Goal: Information Seeking & Learning: Find specific fact

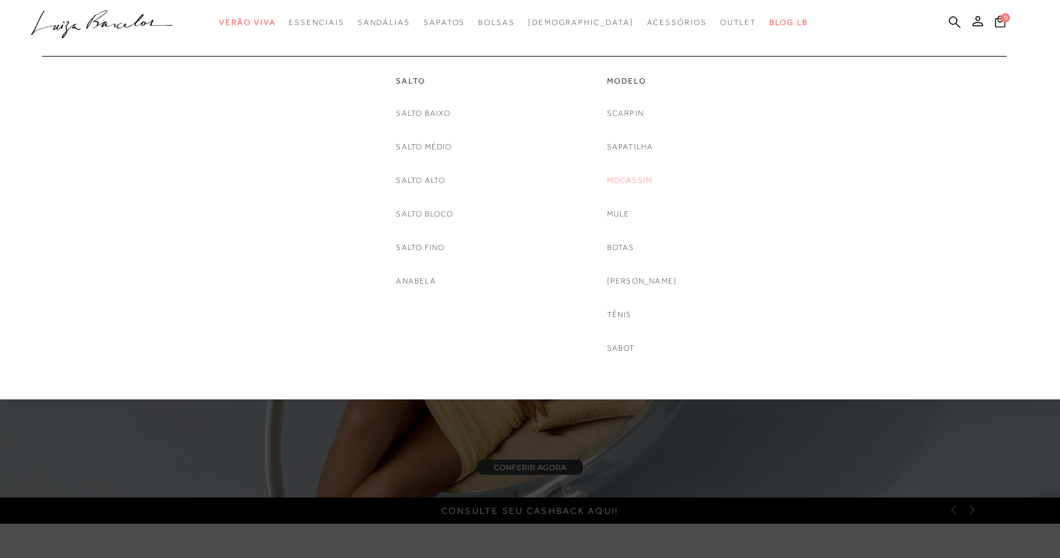
click at [646, 179] on link "Mocassim" at bounding box center [630, 181] width 46 height 14
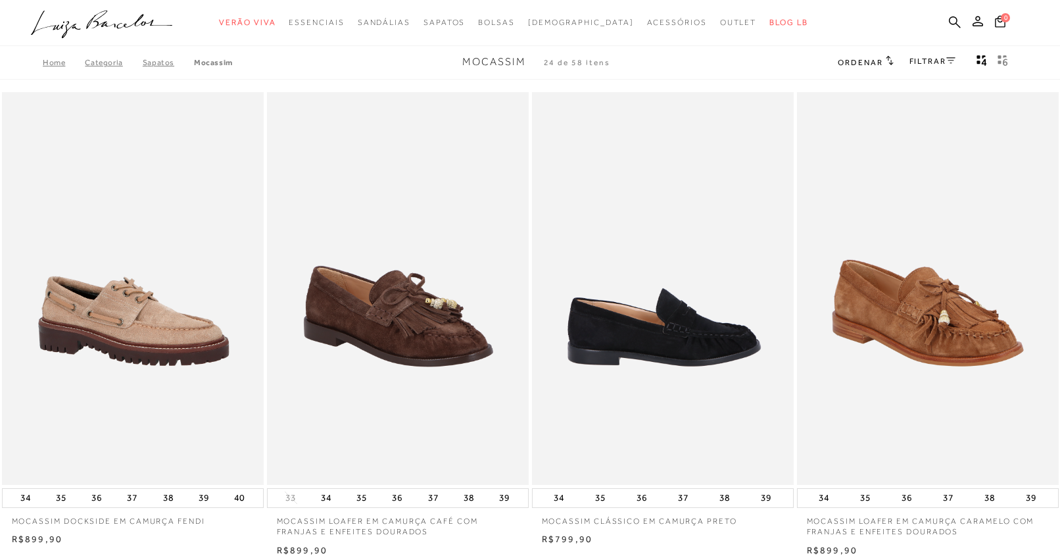
click at [698, 361] on img at bounding box center [663, 288] width 260 height 393
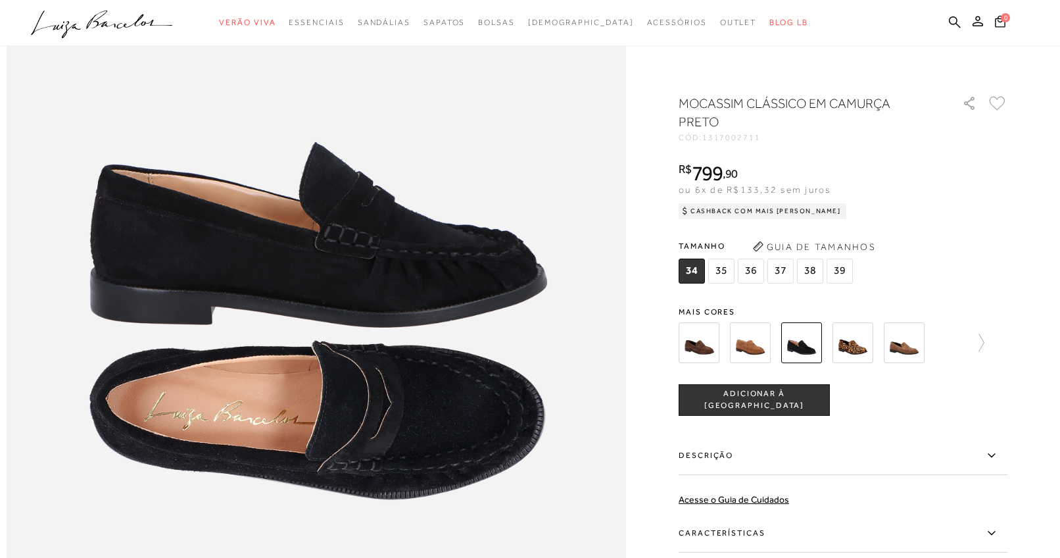
scroll to position [1010, 0]
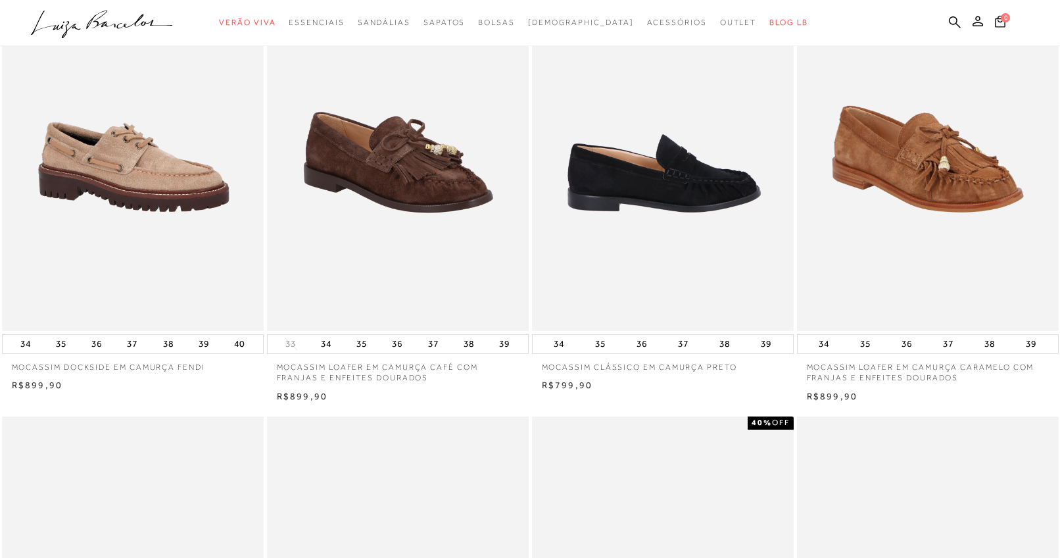
scroll to position [434, 0]
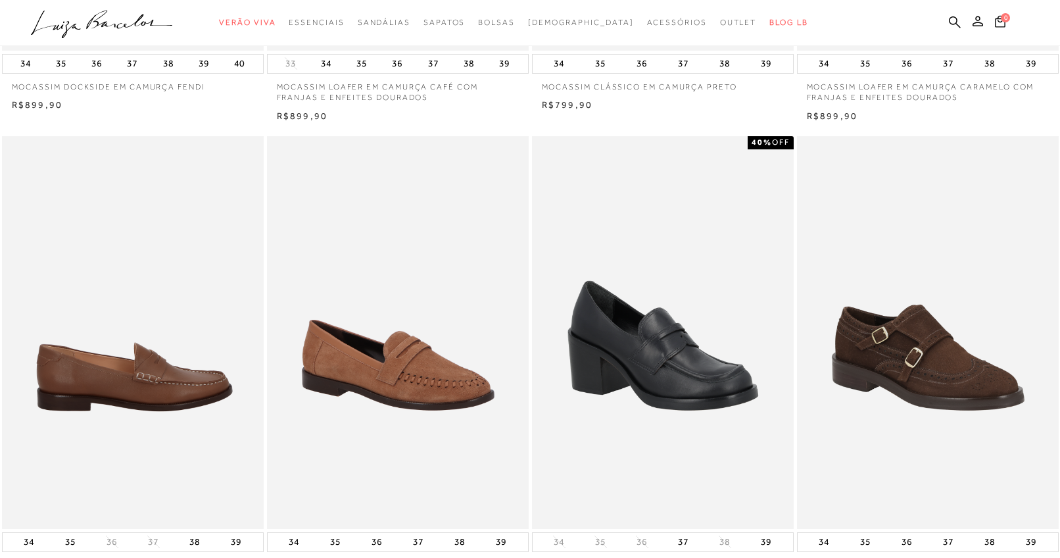
click at [148, 333] on img at bounding box center [133, 332] width 260 height 393
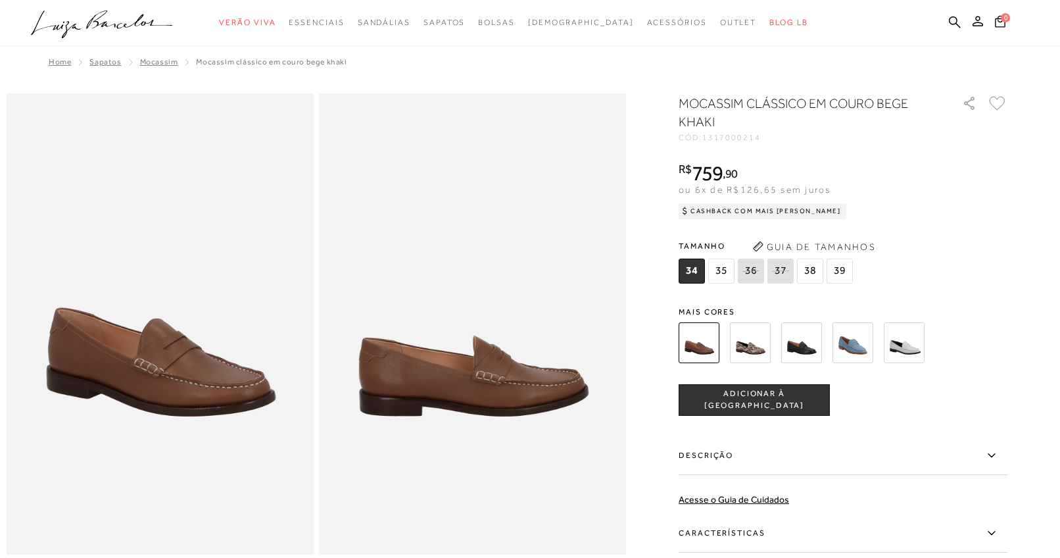
click at [218, 400] on img at bounding box center [160, 323] width 307 height 461
click at [822, 345] on img at bounding box center [801, 342] width 41 height 41
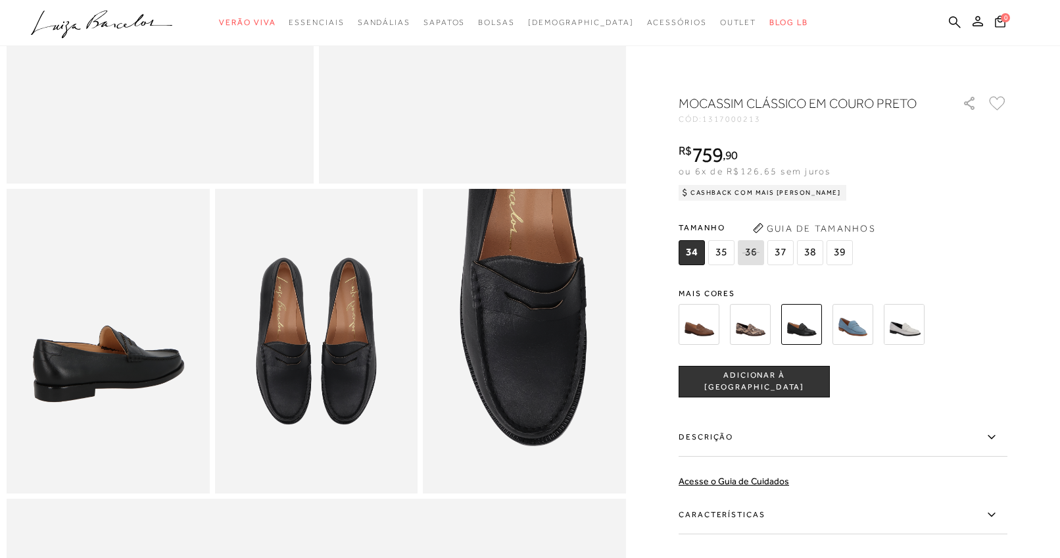
scroll to position [371, 0]
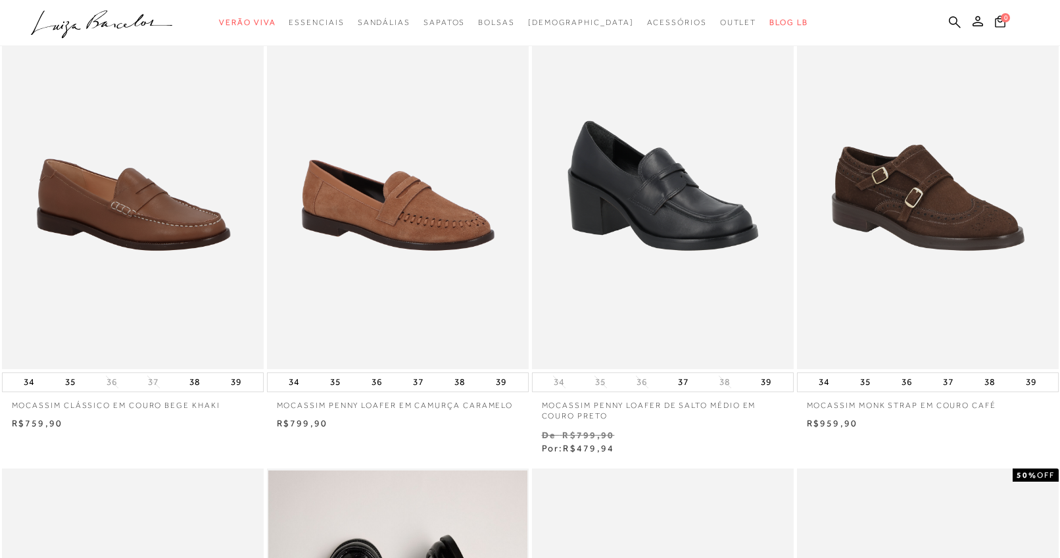
scroll to position [849, 0]
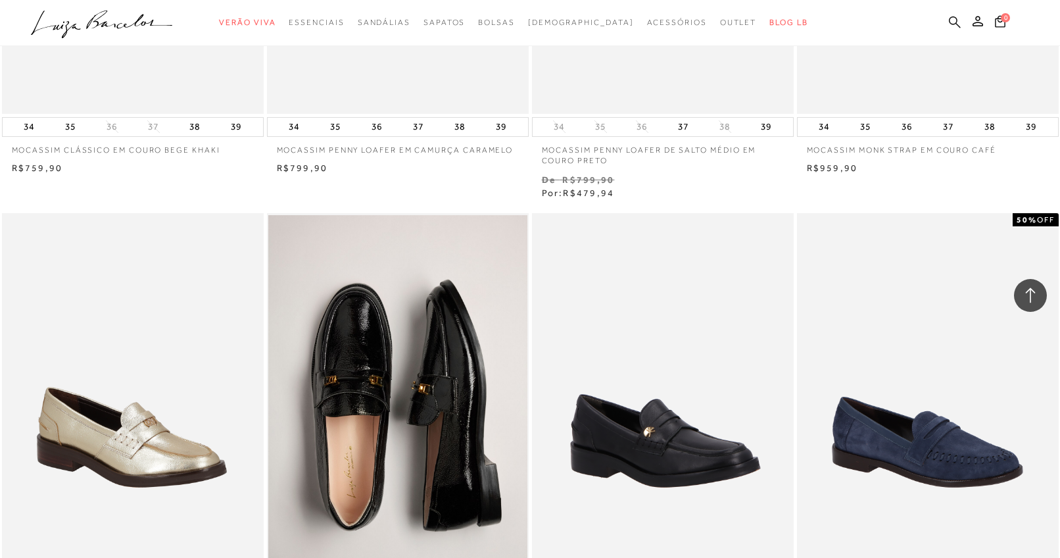
click at [955, 20] on icon at bounding box center [955, 22] width 12 height 12
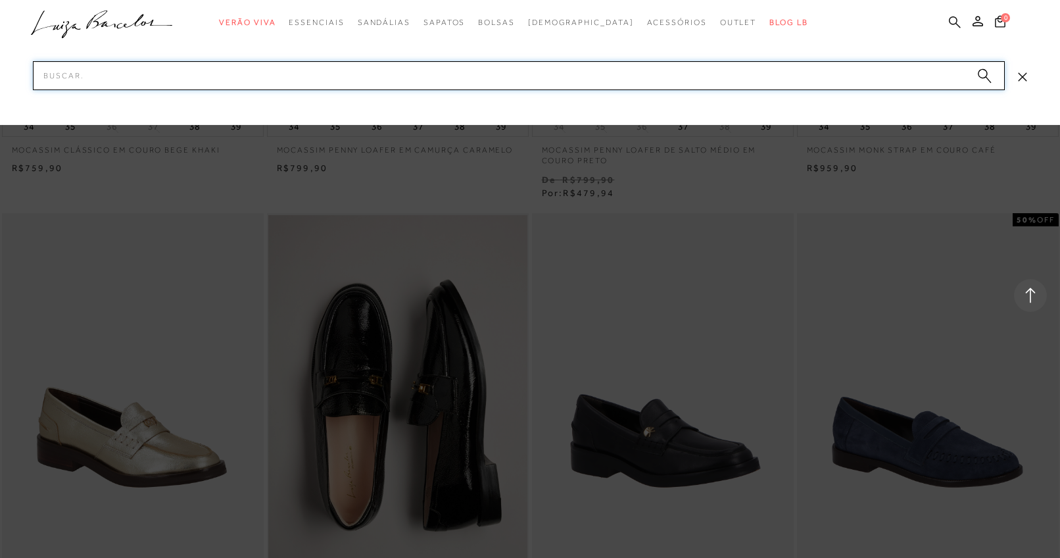
paste input "60020034-8"
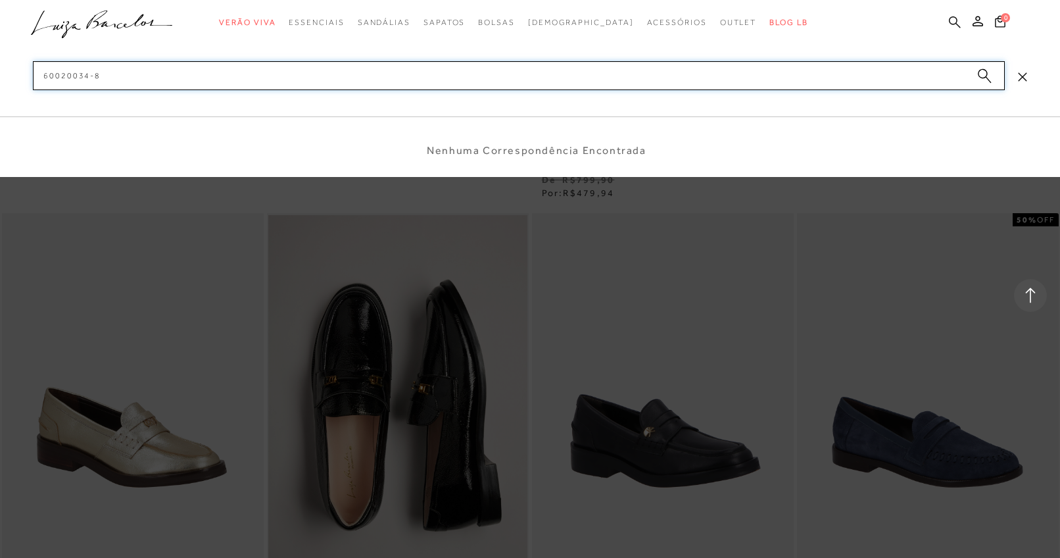
type input "600200348"
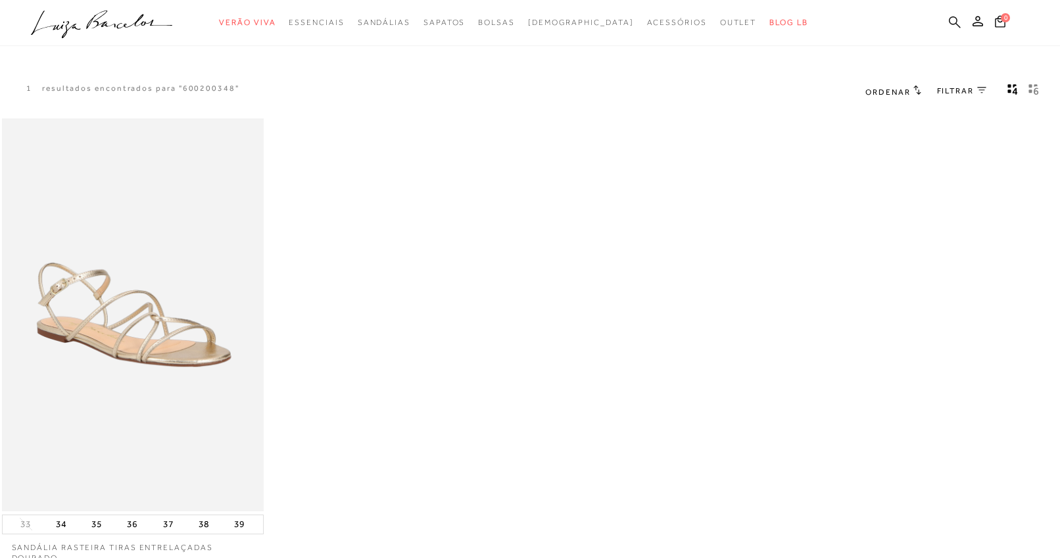
click at [949, 26] on icon at bounding box center [955, 22] width 12 height 12
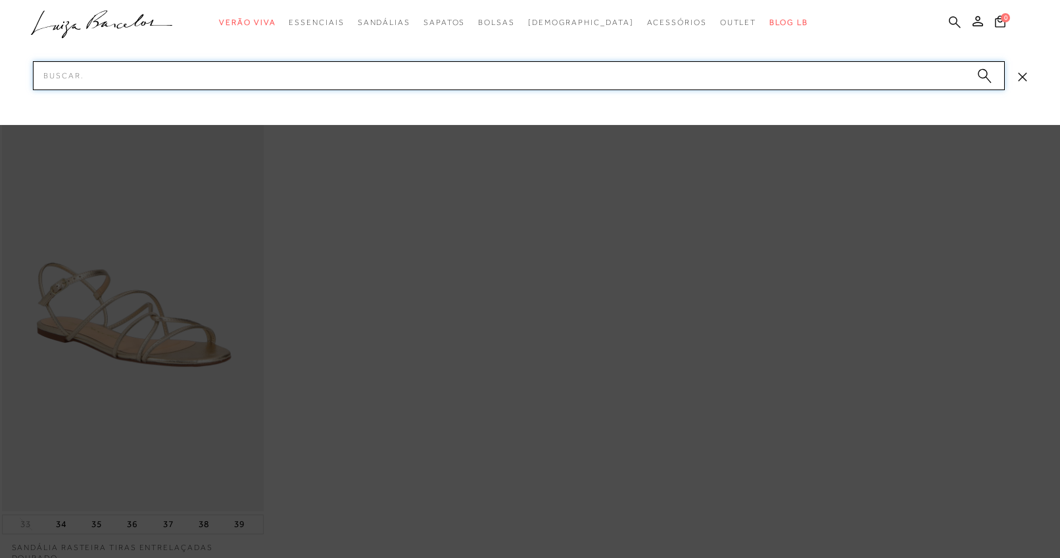
paste input "13970014-5"
type input "139700145"
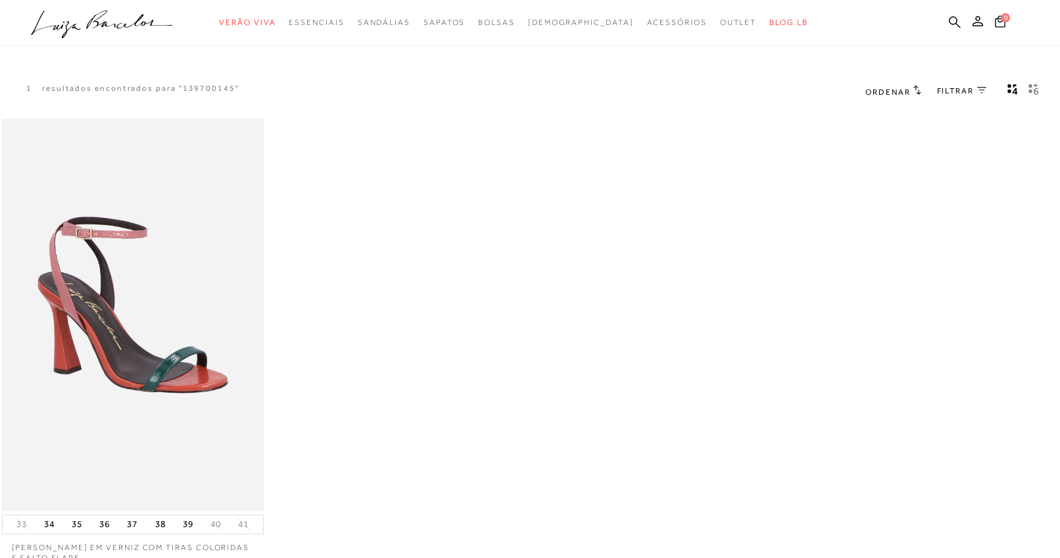
click at [962, 25] on ul ".a{fill-rule:evenodd;} Verão Viva Em alta Favoritos das Influenciadoras Apostas…" at bounding box center [520, 23] width 978 height 24
click at [950, 16] on icon at bounding box center [955, 22] width 12 height 12
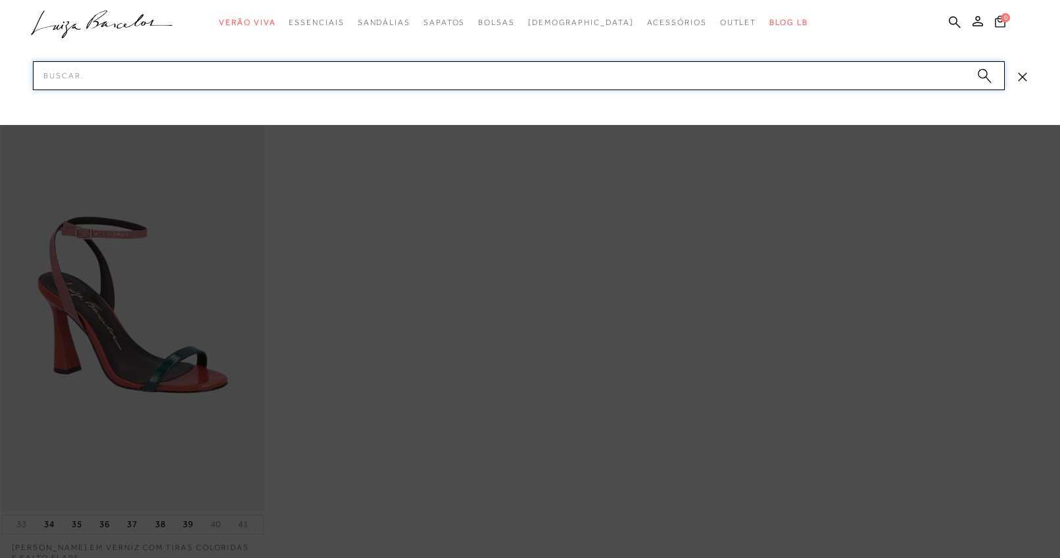
paste input "11600196-17"
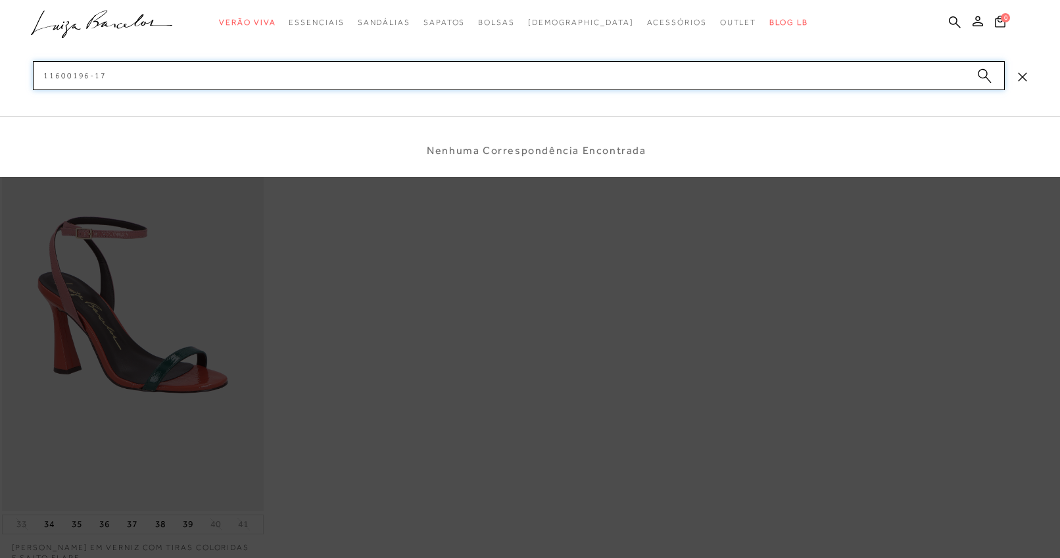
type input "1160019617"
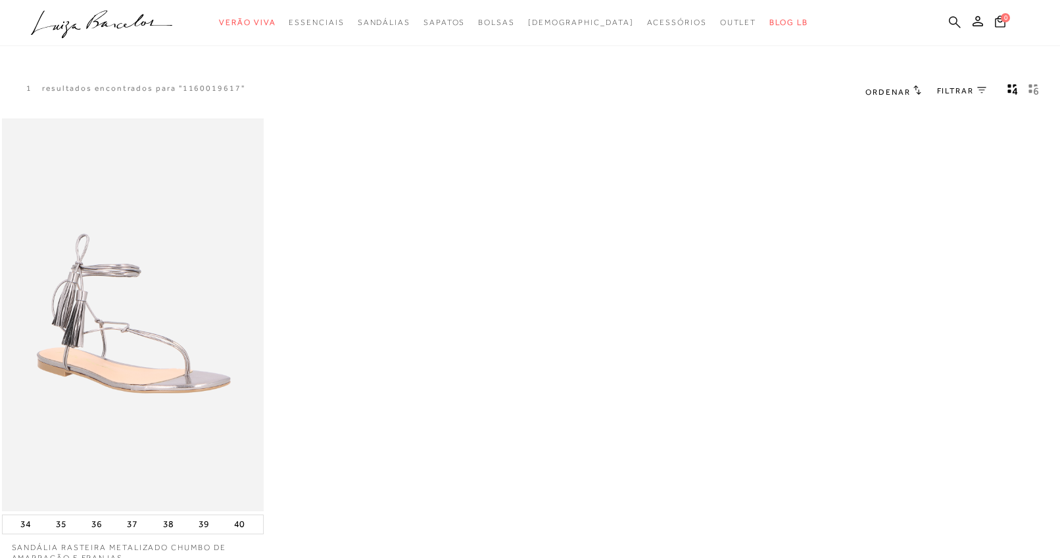
click at [951, 28] on link at bounding box center [955, 23] width 12 height 16
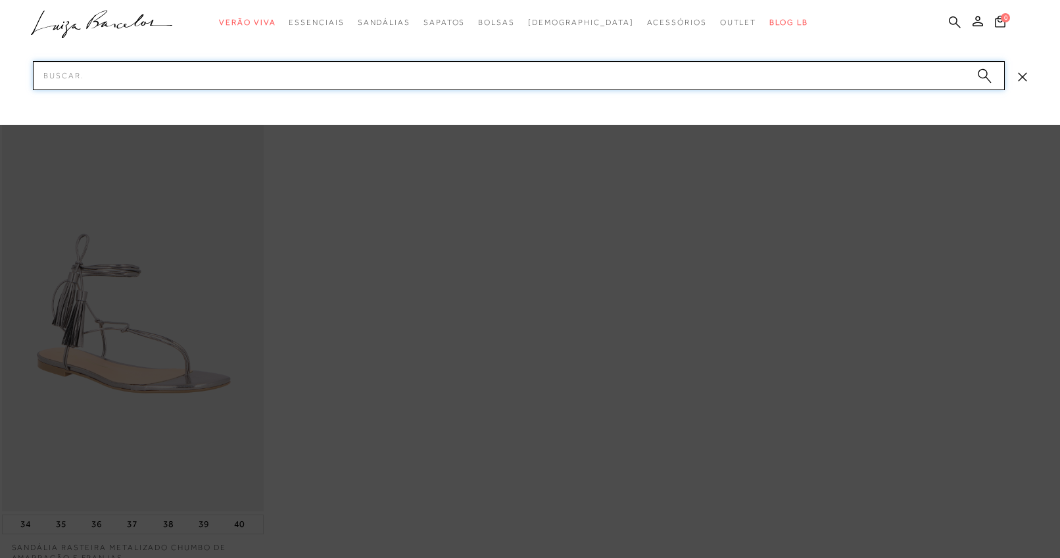
paste input "11530056-2"
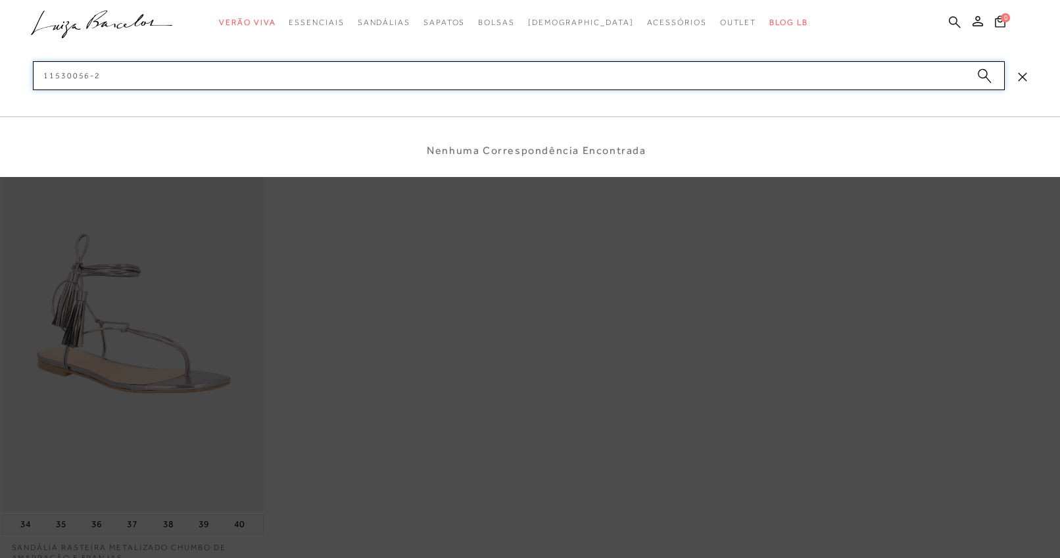
type input "115300562"
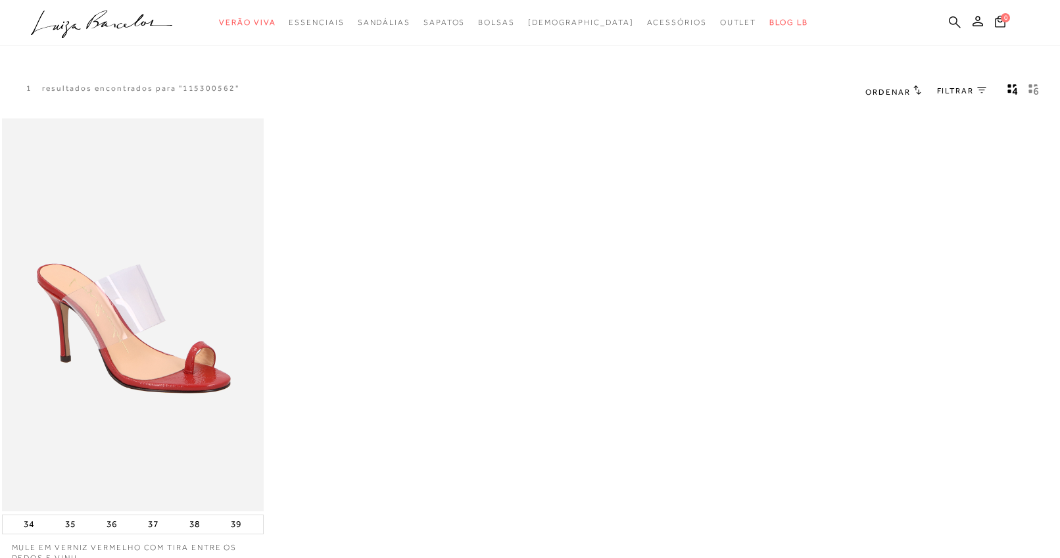
click at [953, 19] on icon at bounding box center [955, 22] width 12 height 12
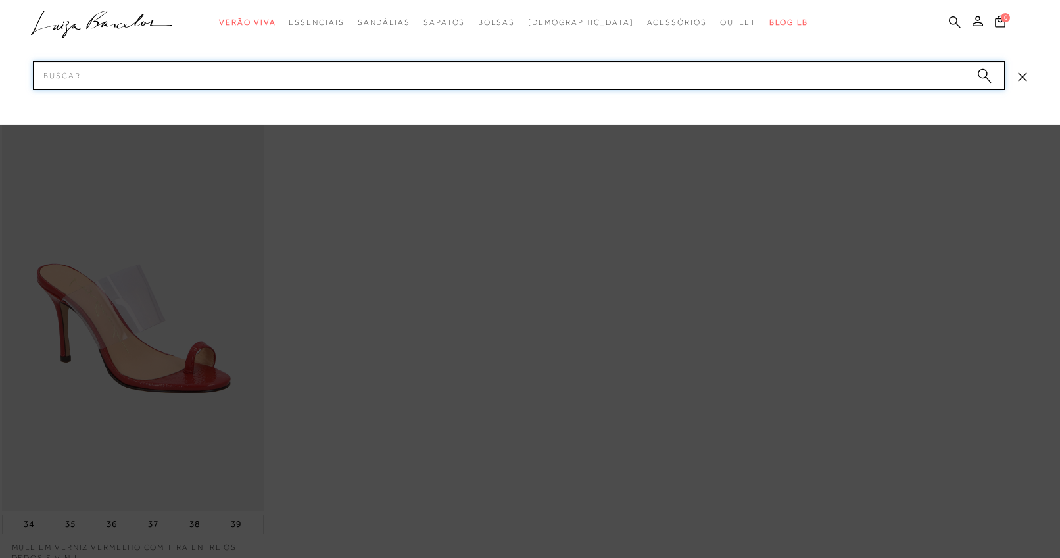
paste input "12350227-5"
type input "123502275"
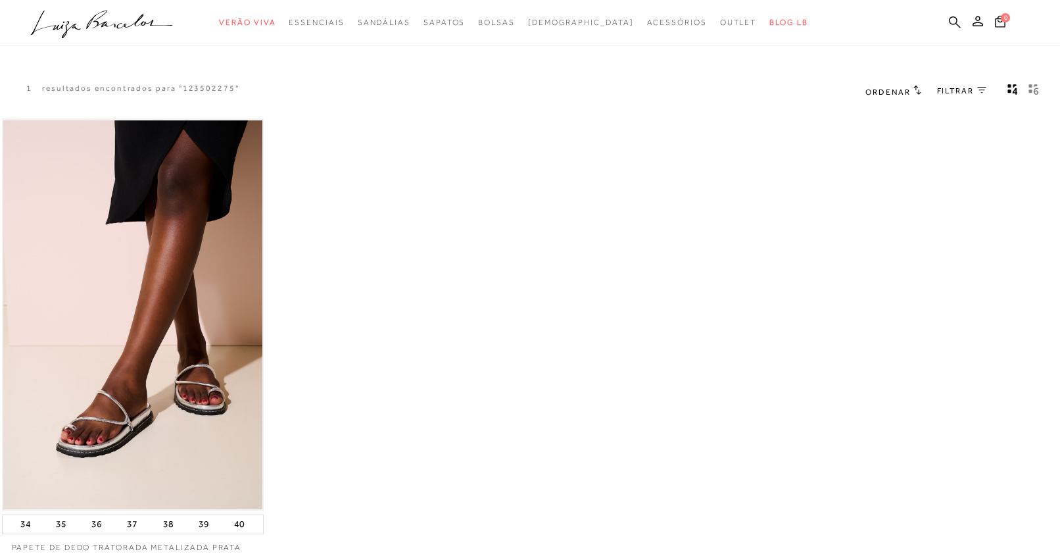
click at [955, 25] on icon at bounding box center [955, 22] width 12 height 12
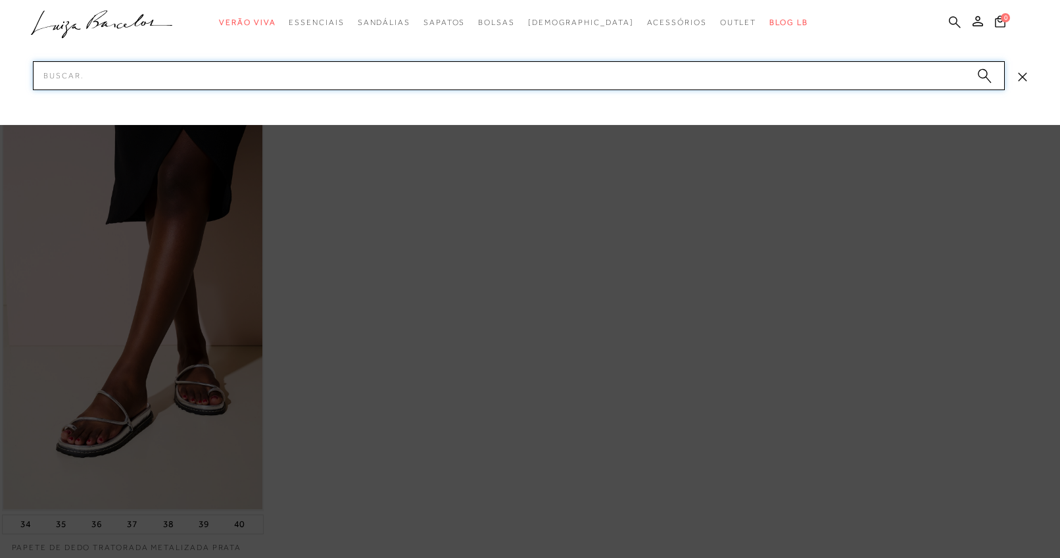
paste input "13750025-6"
type input "137500256"
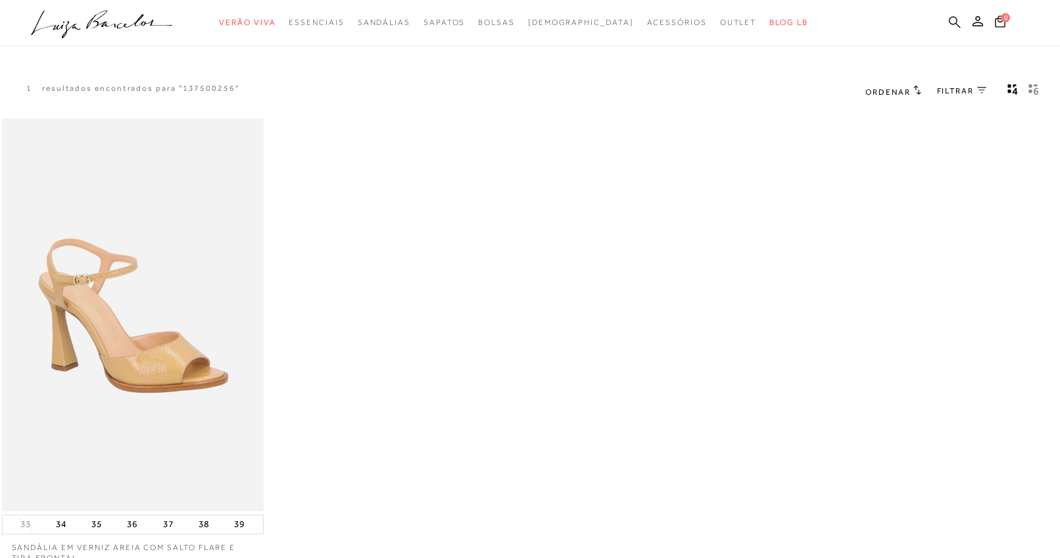
click at [953, 22] on icon at bounding box center [955, 22] width 12 height 12
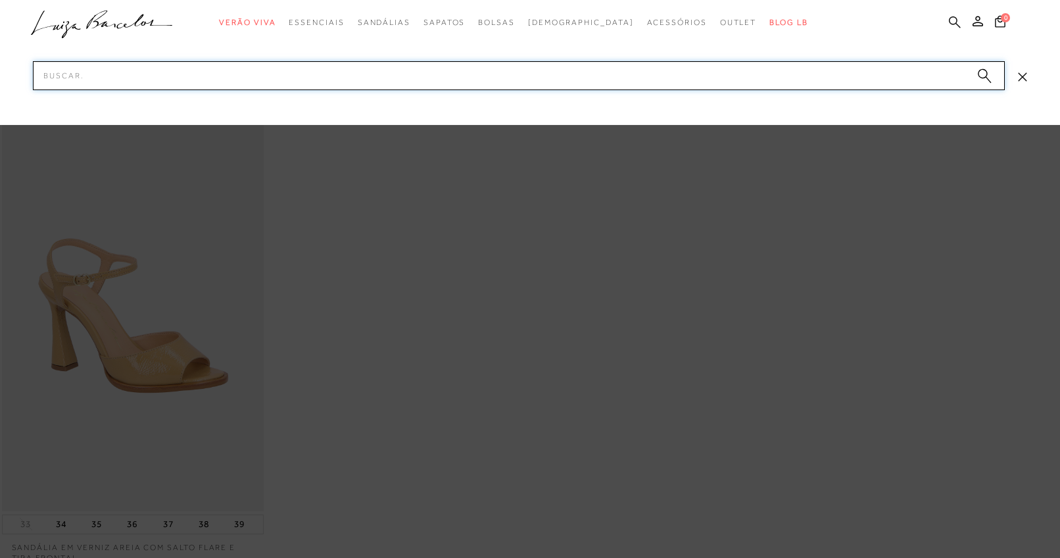
paste input "11600281-3"
type input "116002813"
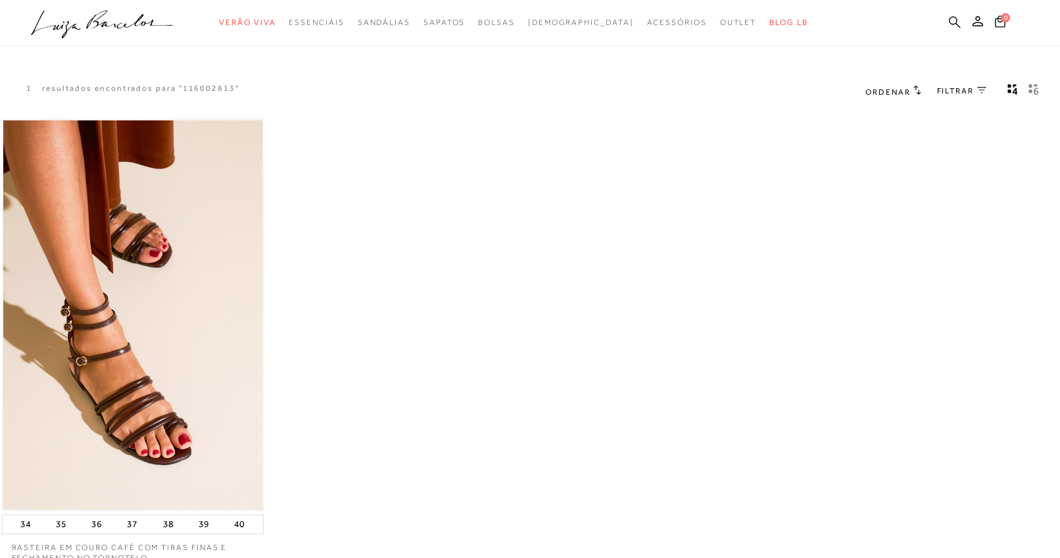
click at [957, 20] on icon at bounding box center [955, 22] width 12 height 12
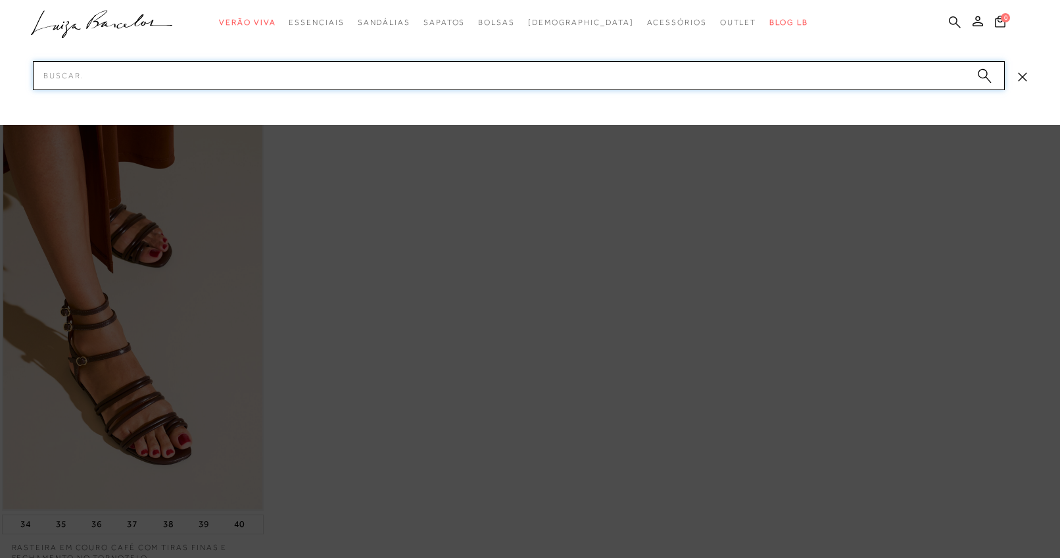
paste input "13180037-3"
type input "131800373"
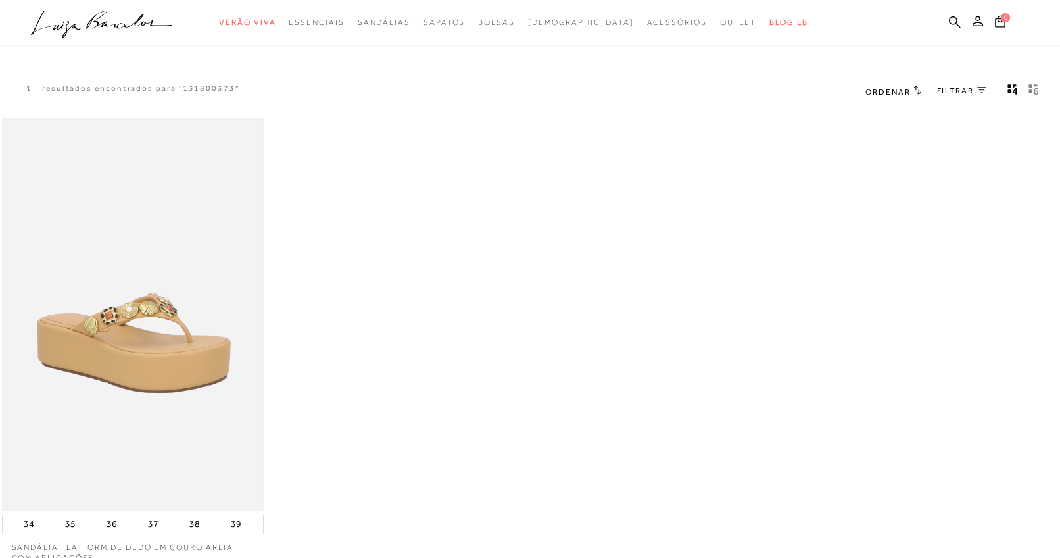
click at [203, 379] on img at bounding box center [132, 314] width 259 height 389
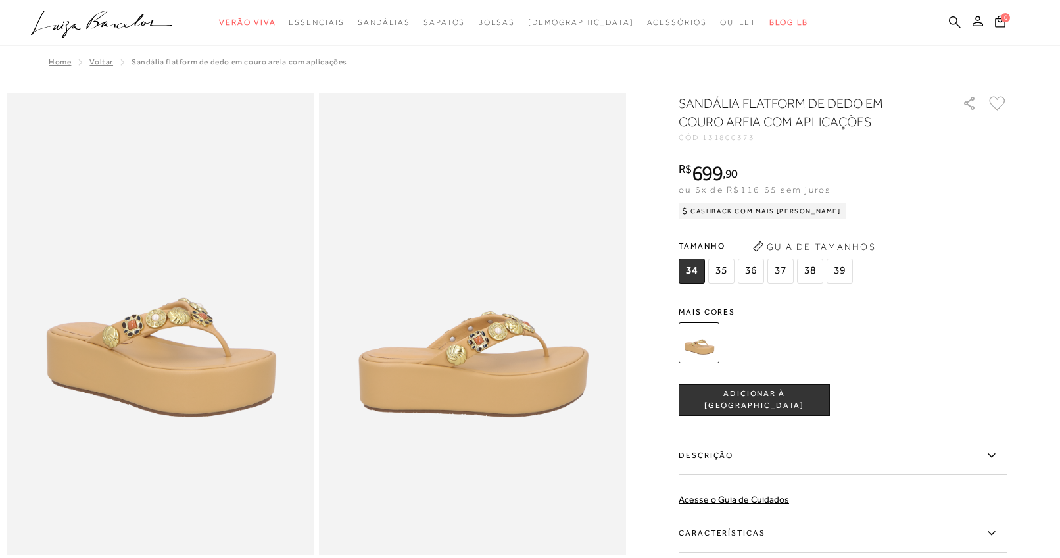
click at [958, 18] on icon at bounding box center [955, 22] width 12 height 12
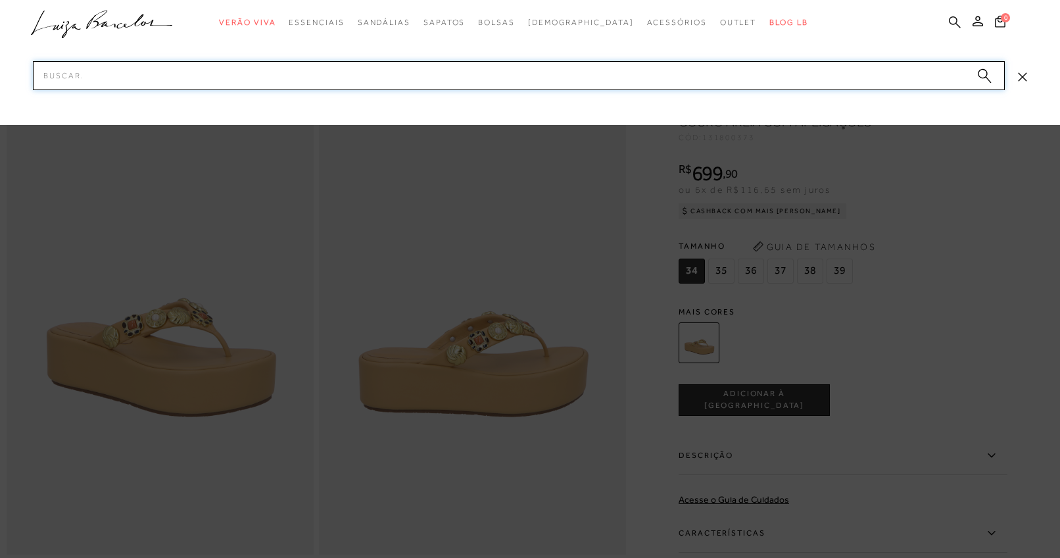
paste input "11600281-3"
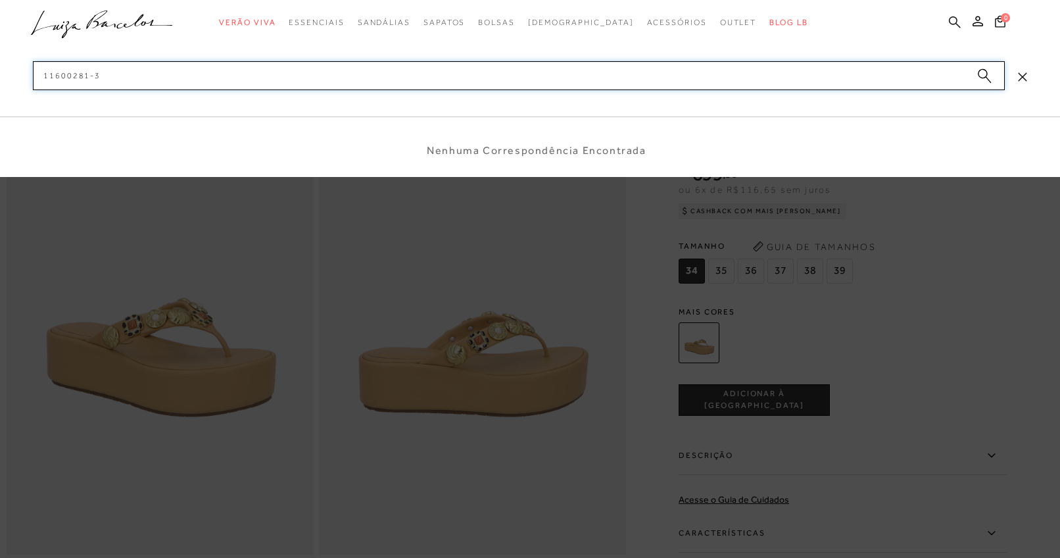
type input "116002813"
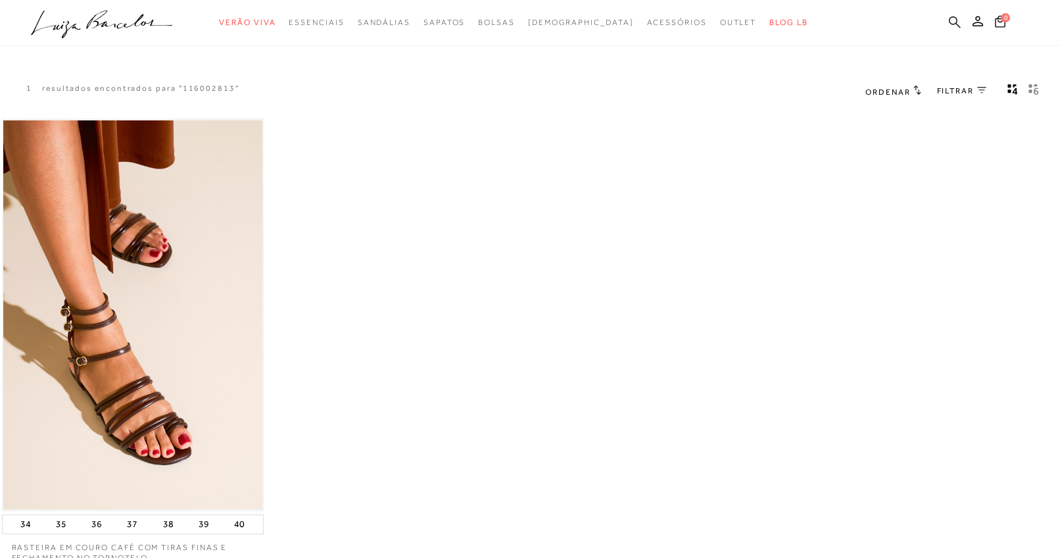
click at [953, 26] on icon at bounding box center [955, 22] width 12 height 12
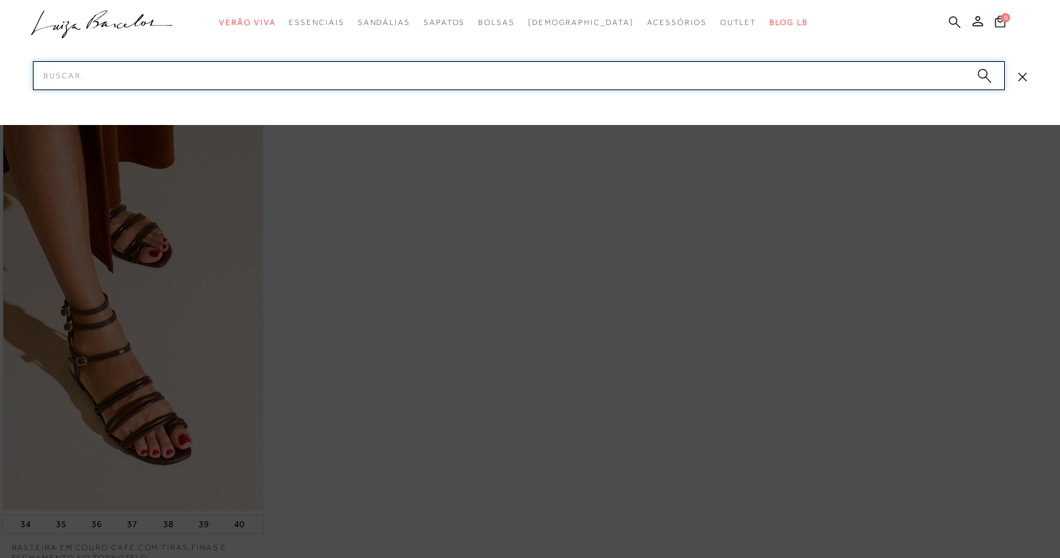
paste input "13470035-4"
type input "134700354"
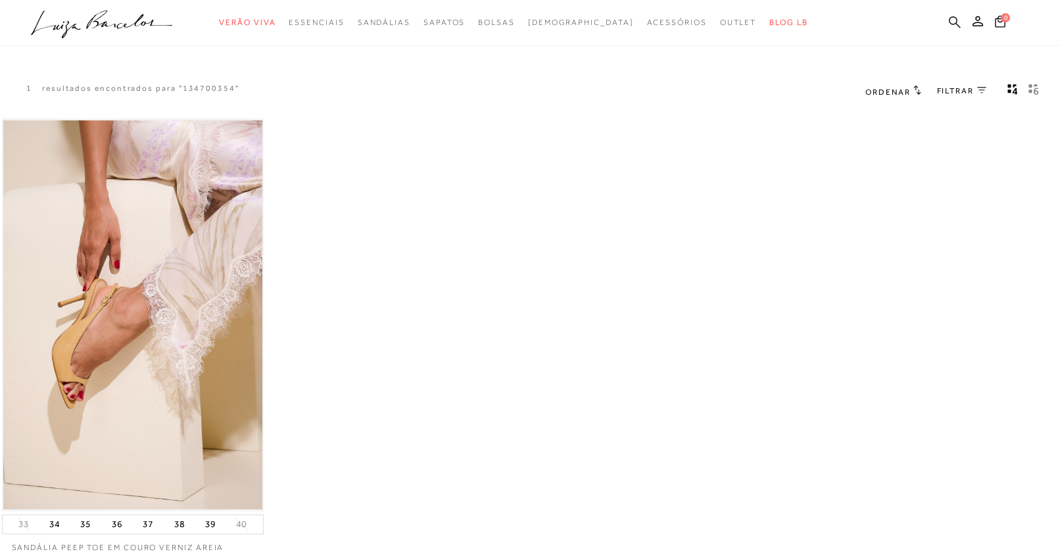
click at [954, 24] on icon at bounding box center [955, 22] width 12 height 12
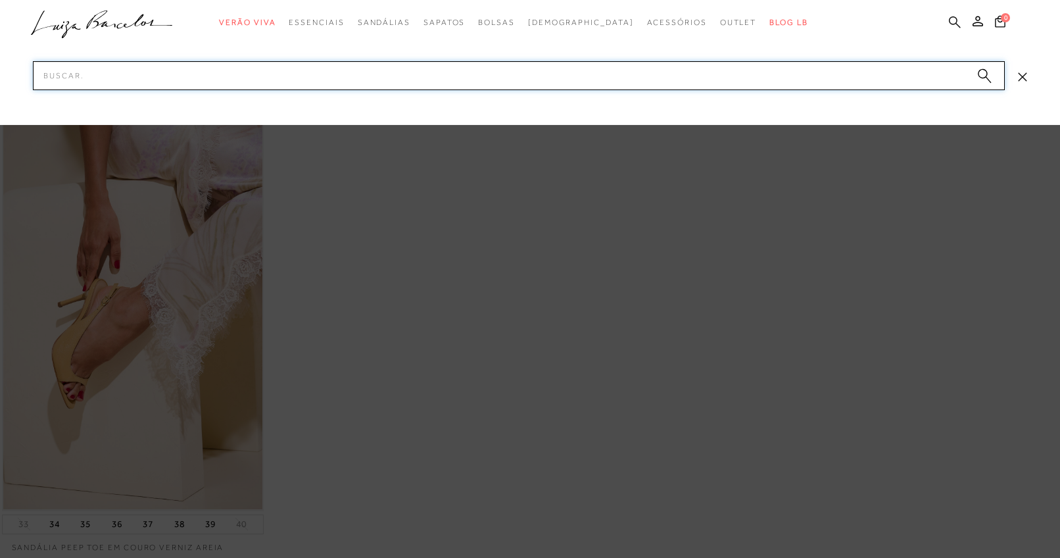
paste input "11530063-1"
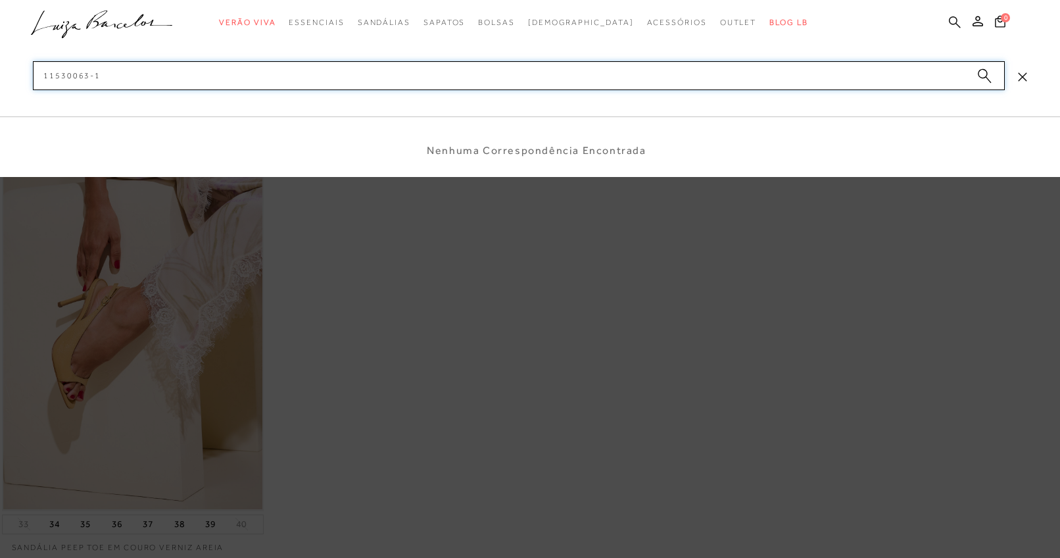
type input "115300631"
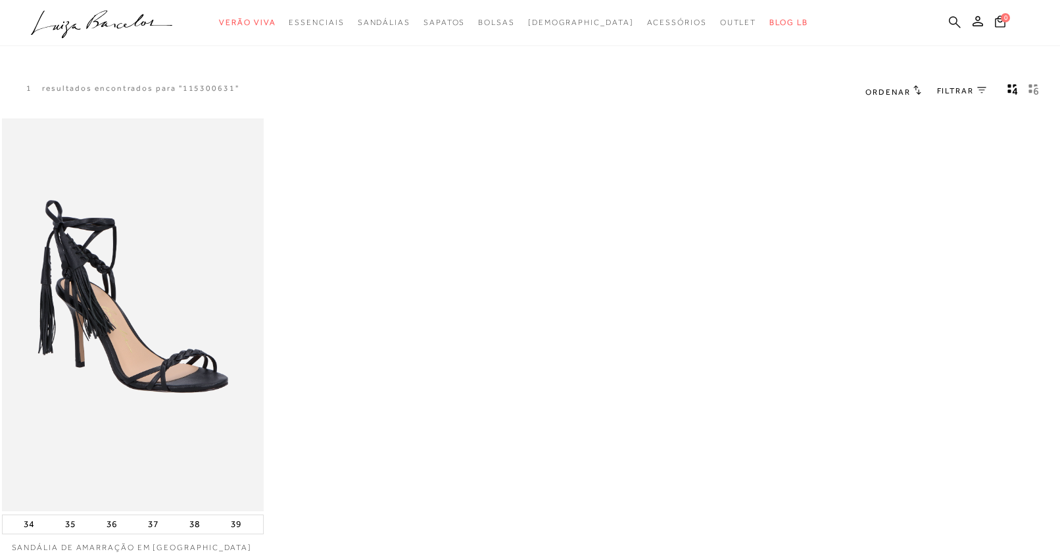
click at [949, 17] on icon at bounding box center [955, 22] width 12 height 12
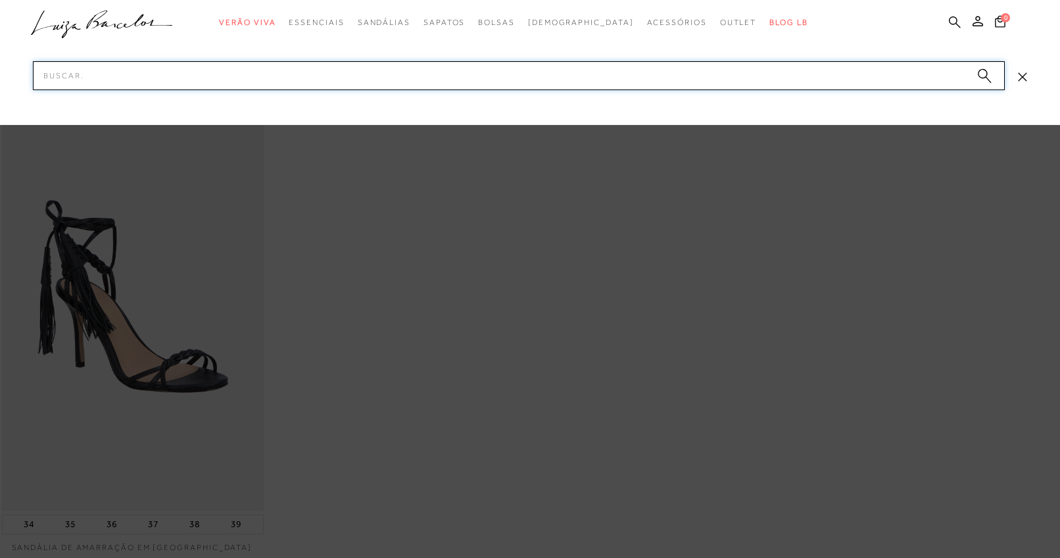
paste input "11530063-2"
type input "115300632"
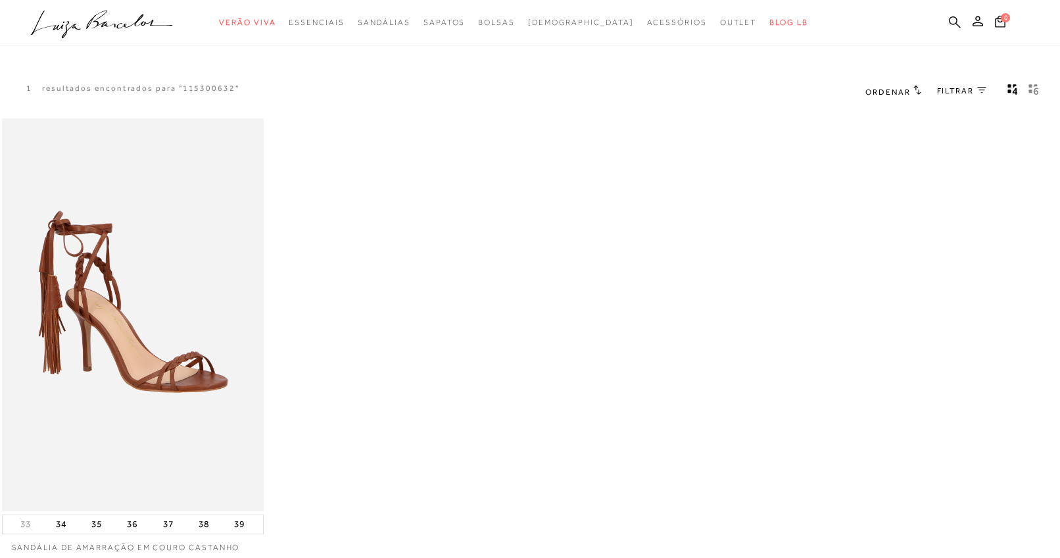
click at [953, 15] on link at bounding box center [955, 23] width 12 height 16
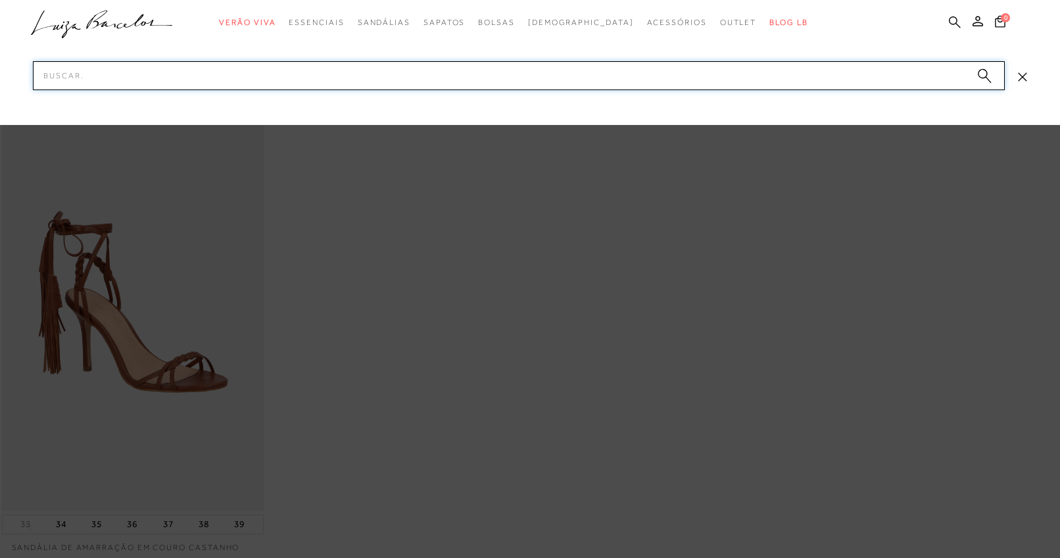
paste input "13400039-4"
type input "134000394"
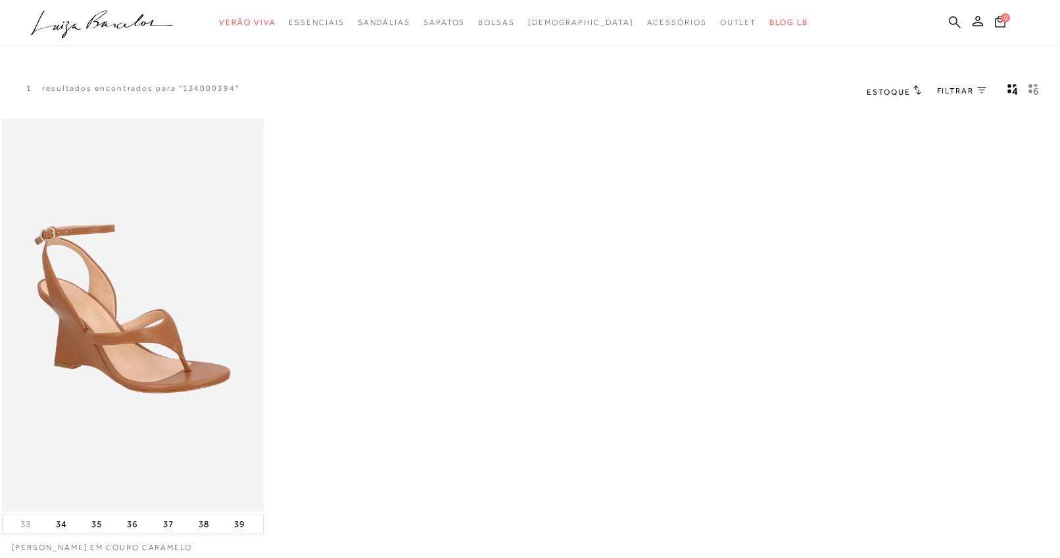
click at [954, 30] on link at bounding box center [955, 23] width 12 height 16
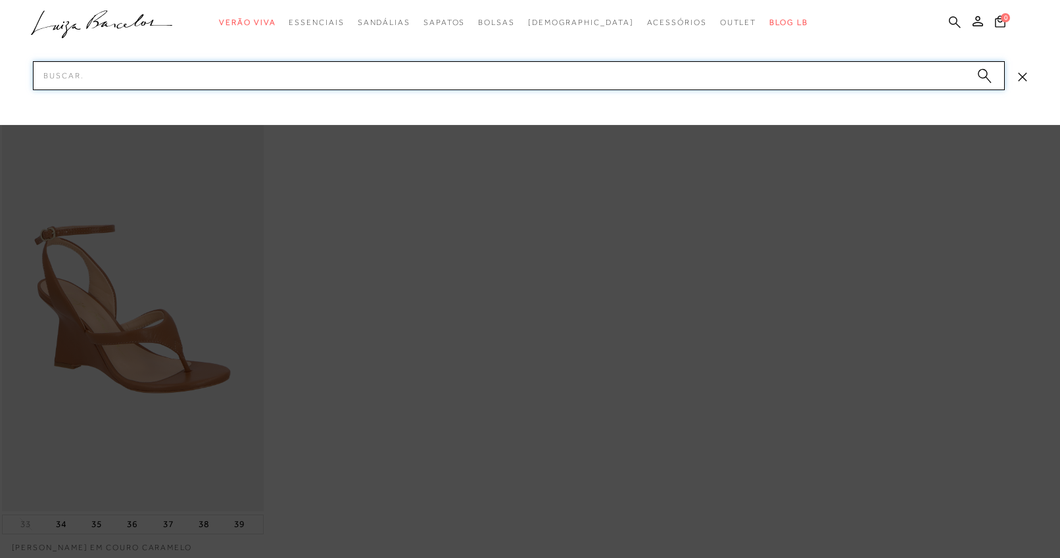
paste input "13680024-8"
type input "136800248"
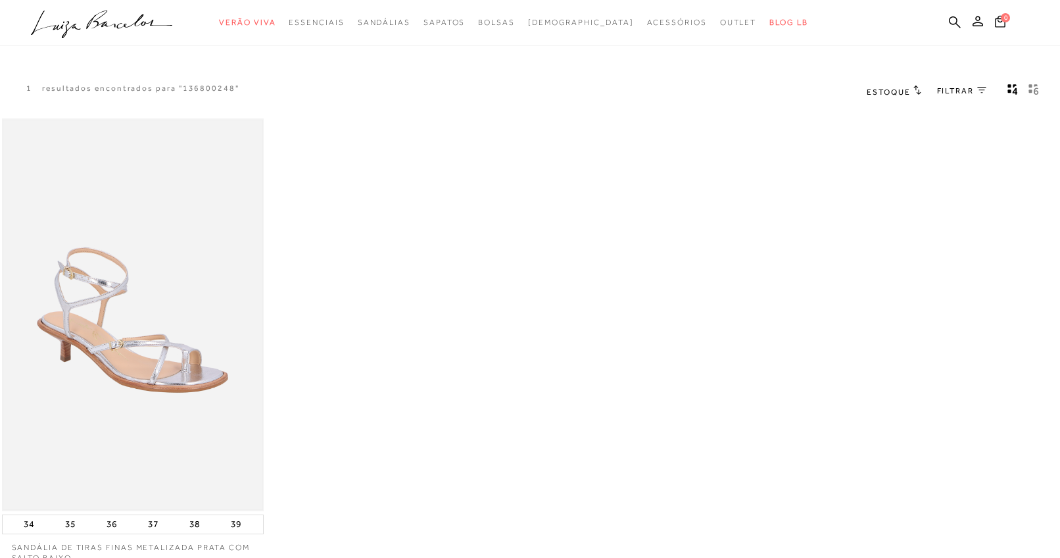
click at [206, 362] on img at bounding box center [132, 314] width 259 height 389
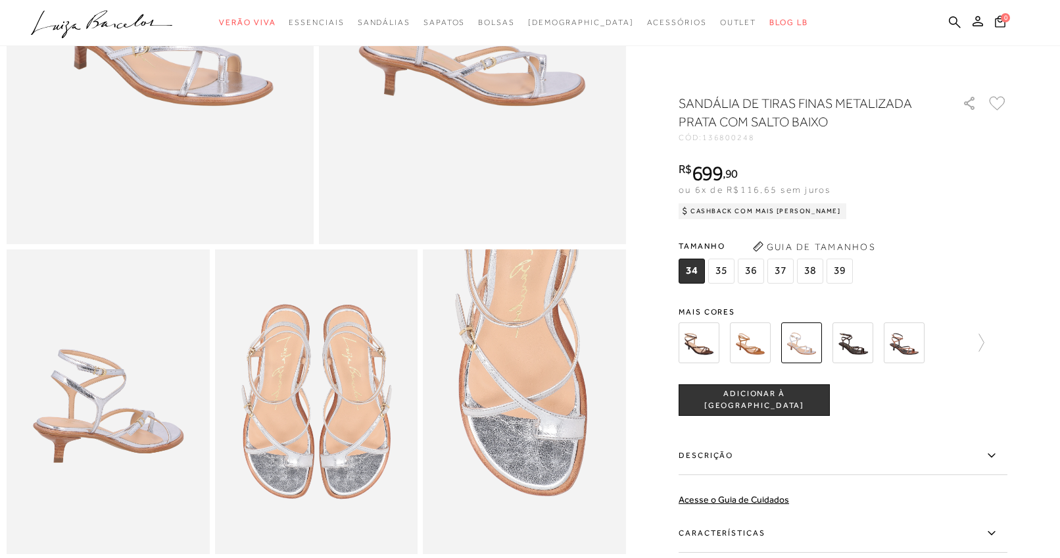
scroll to position [424, 0]
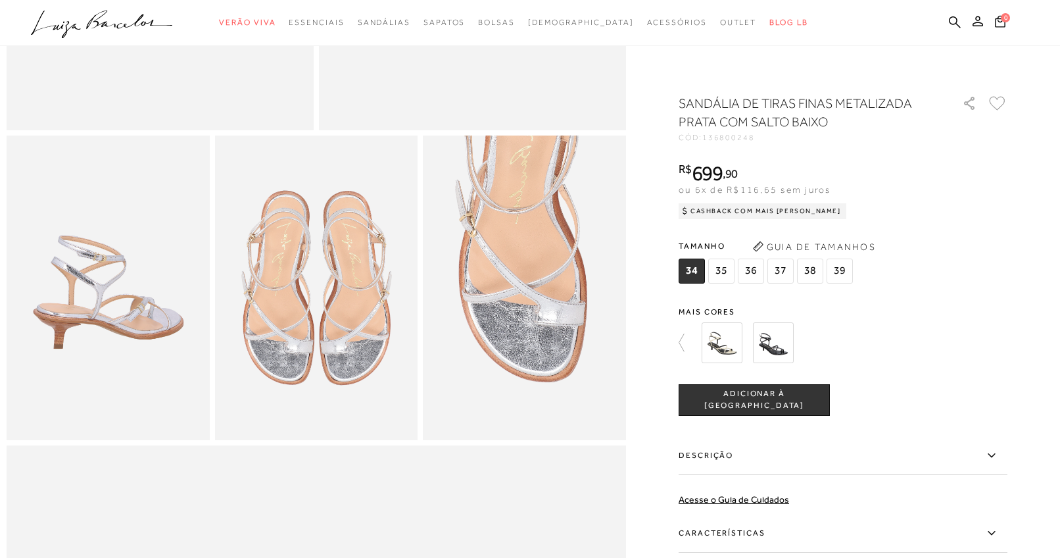
click at [782, 338] on img at bounding box center [773, 342] width 41 height 41
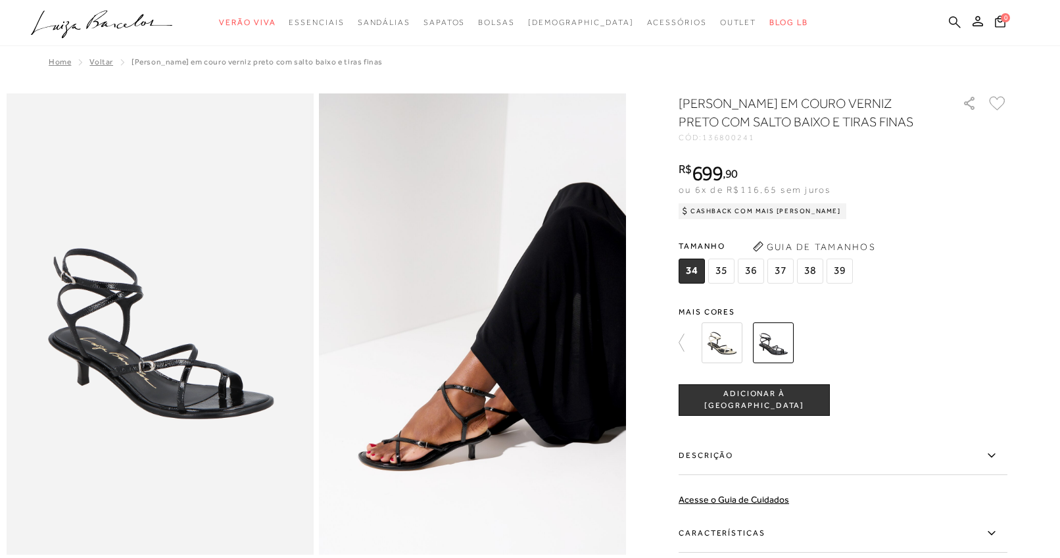
click at [956, 27] on icon at bounding box center [955, 22] width 12 height 12
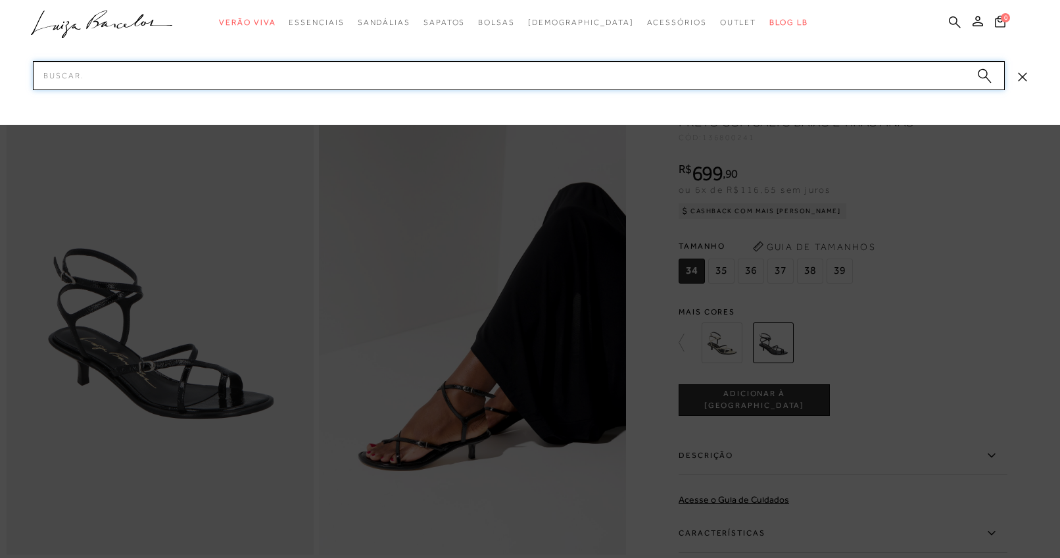
paste input "11530059-1"
type input "115300591"
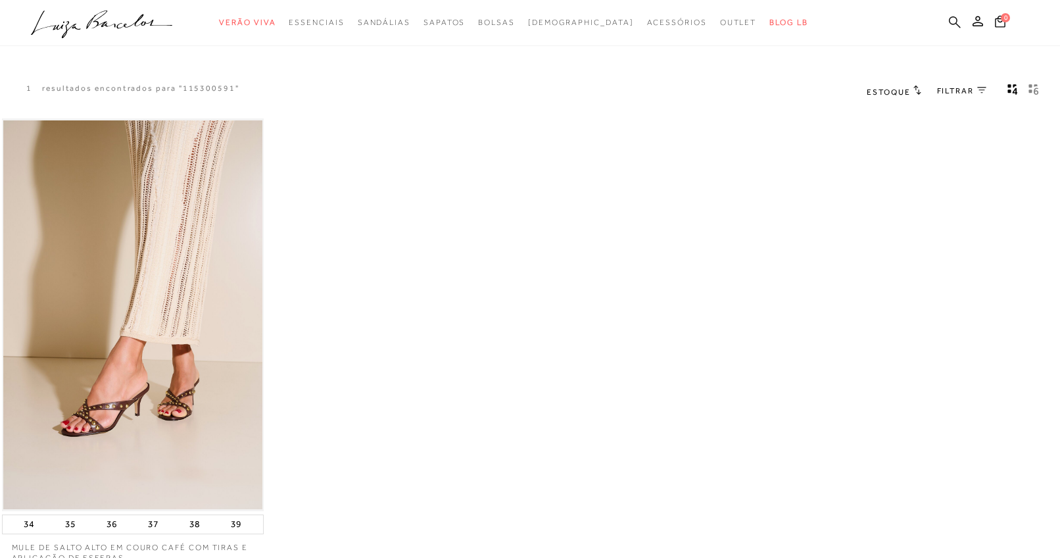
click at [951, 18] on icon at bounding box center [955, 22] width 12 height 12
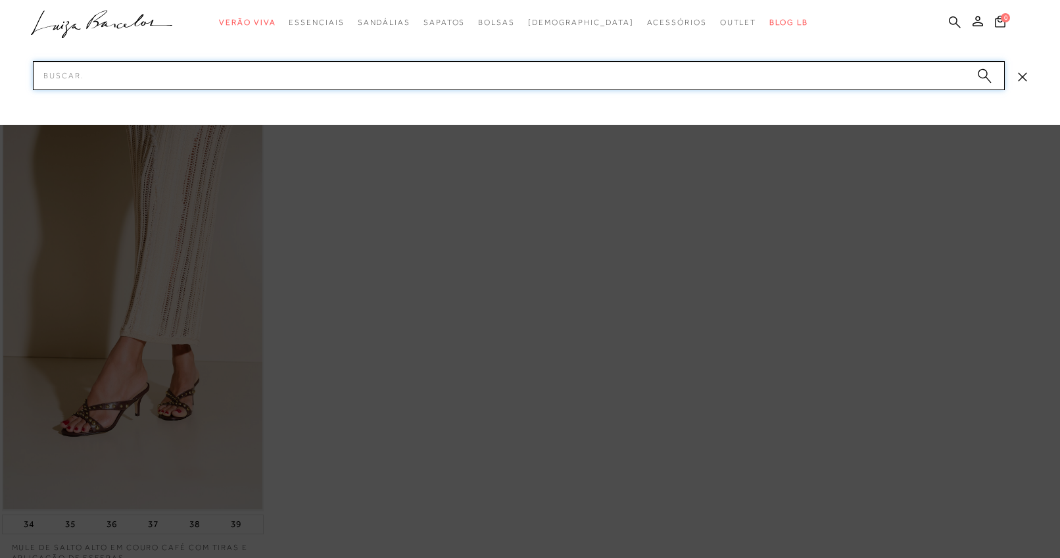
paste input "13320079-3"
type input "133200793"
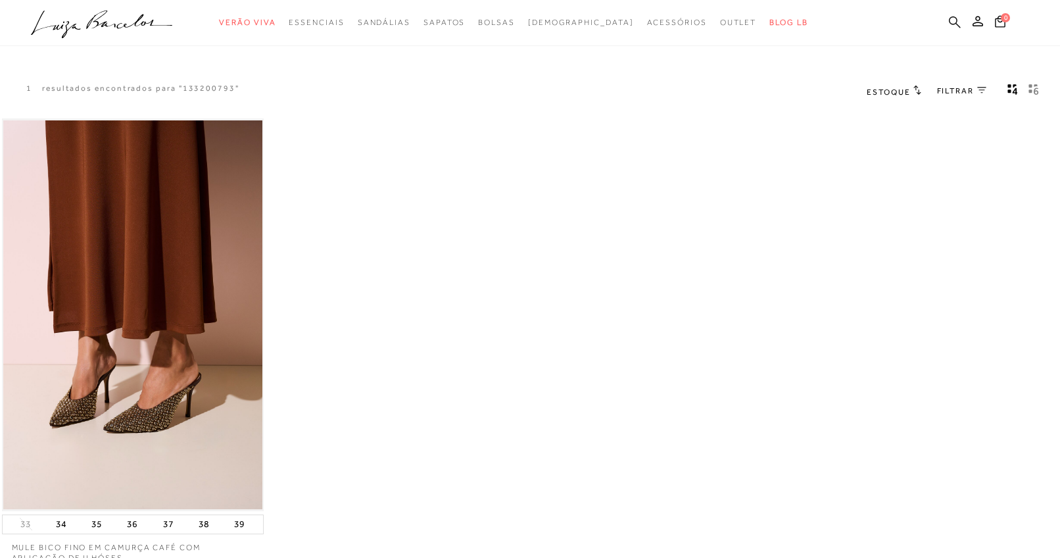
click at [955, 24] on icon at bounding box center [955, 22] width 12 height 12
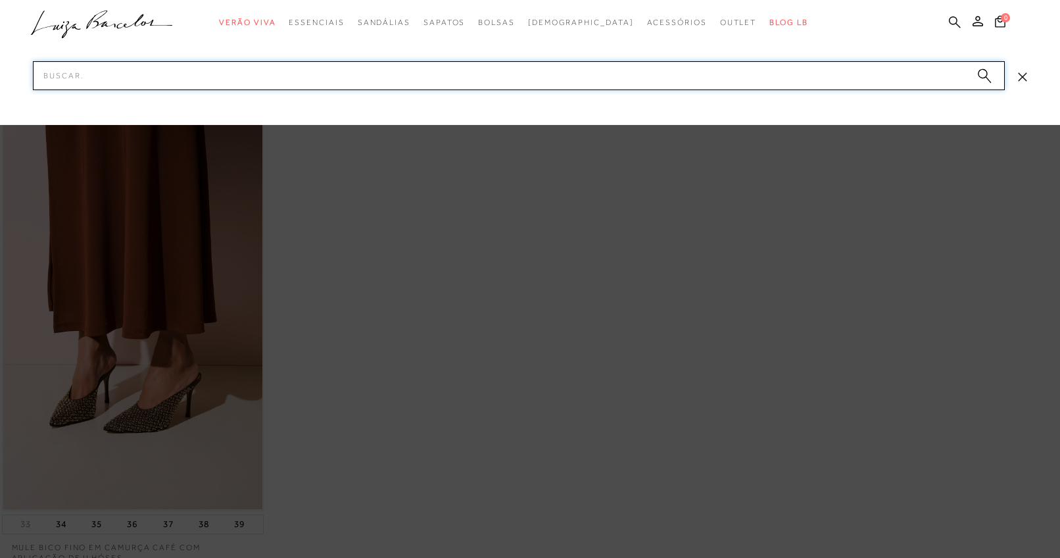
paste input "13010098-2"
type input "130100982"
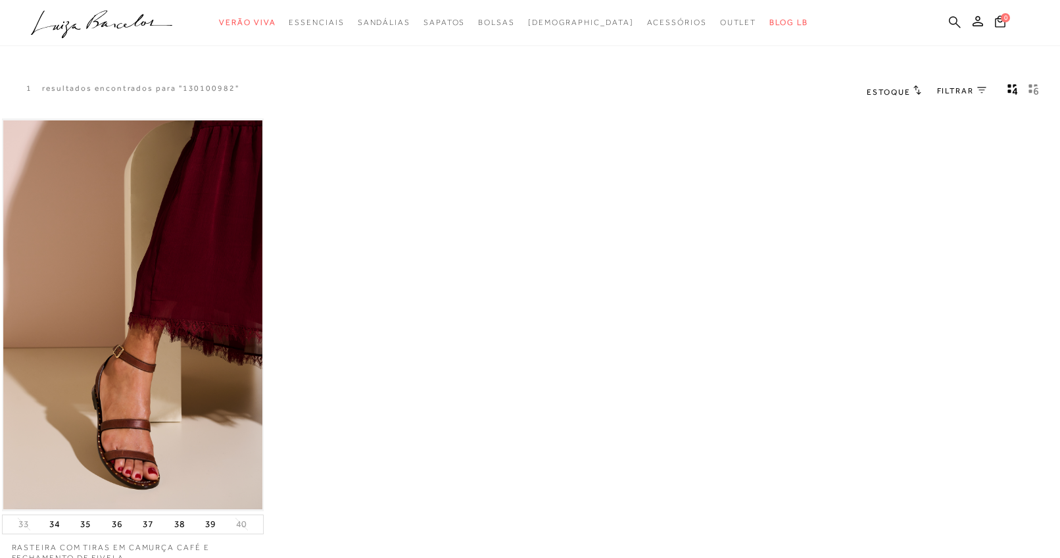
click at [957, 22] on icon at bounding box center [955, 22] width 12 height 12
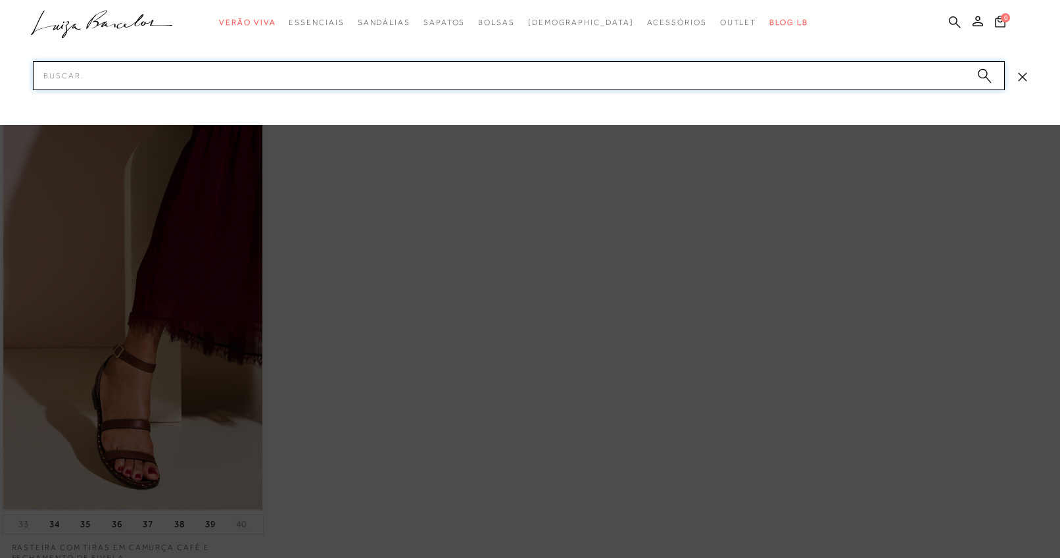
paste input "13400037-1"
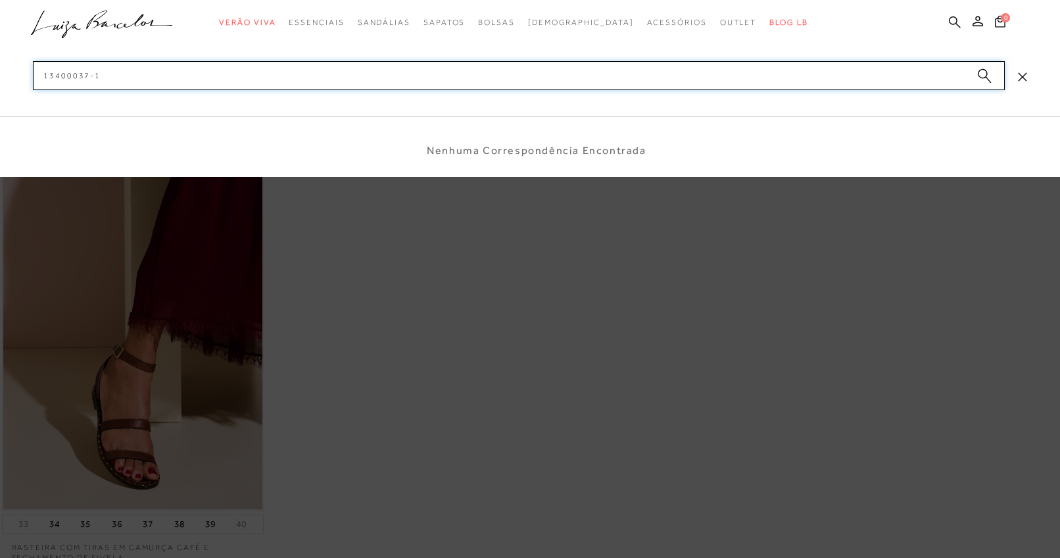
type input "134000371"
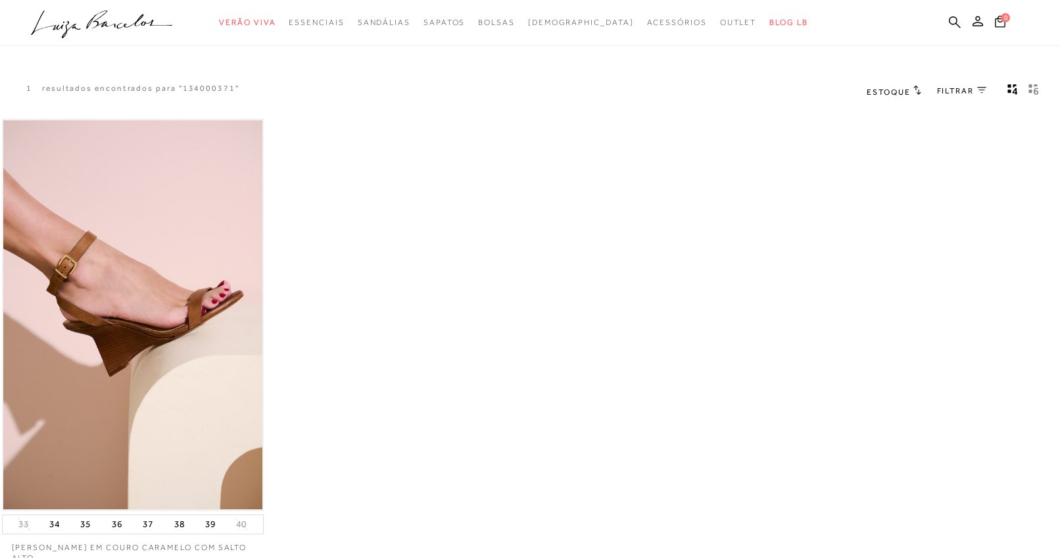
click at [207, 362] on img at bounding box center [132, 314] width 259 height 389
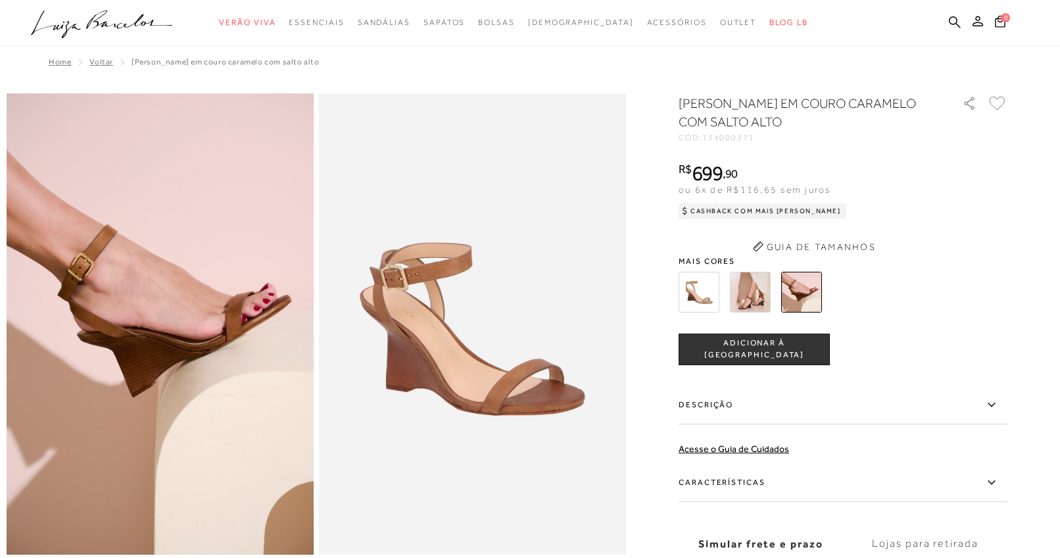
scroll to position [84, 0]
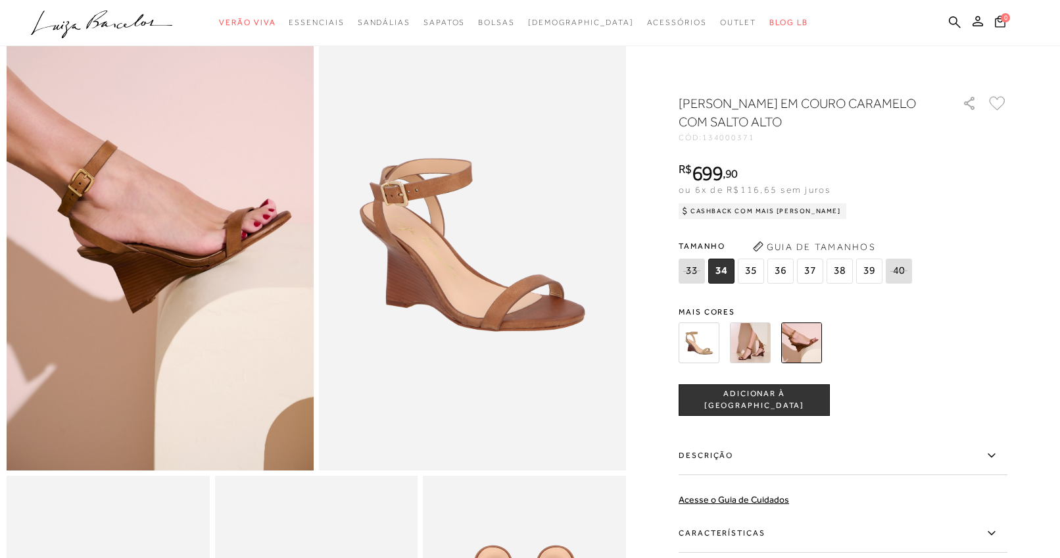
click at [752, 341] on img at bounding box center [750, 342] width 41 height 41
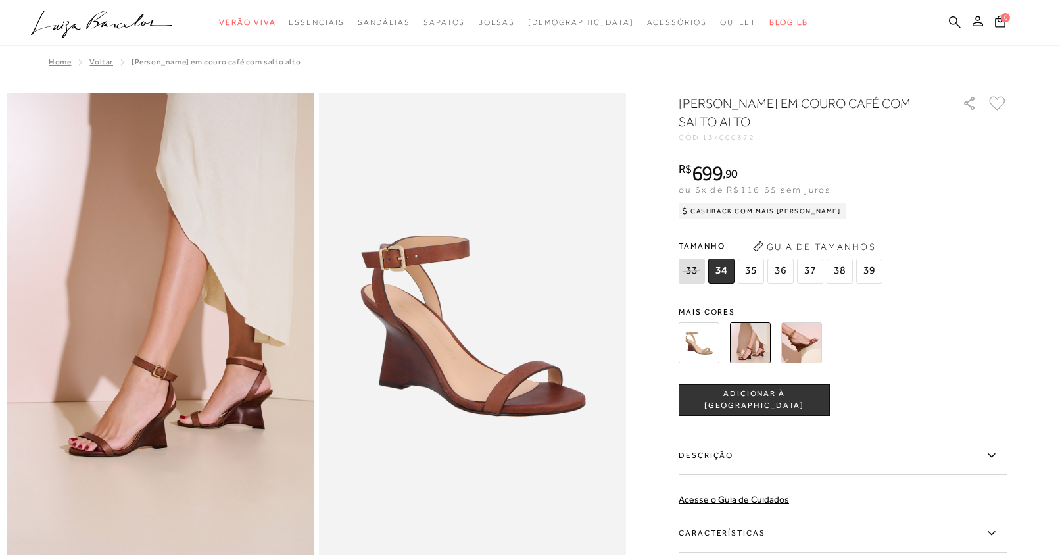
click at [960, 24] on icon at bounding box center [955, 22] width 12 height 12
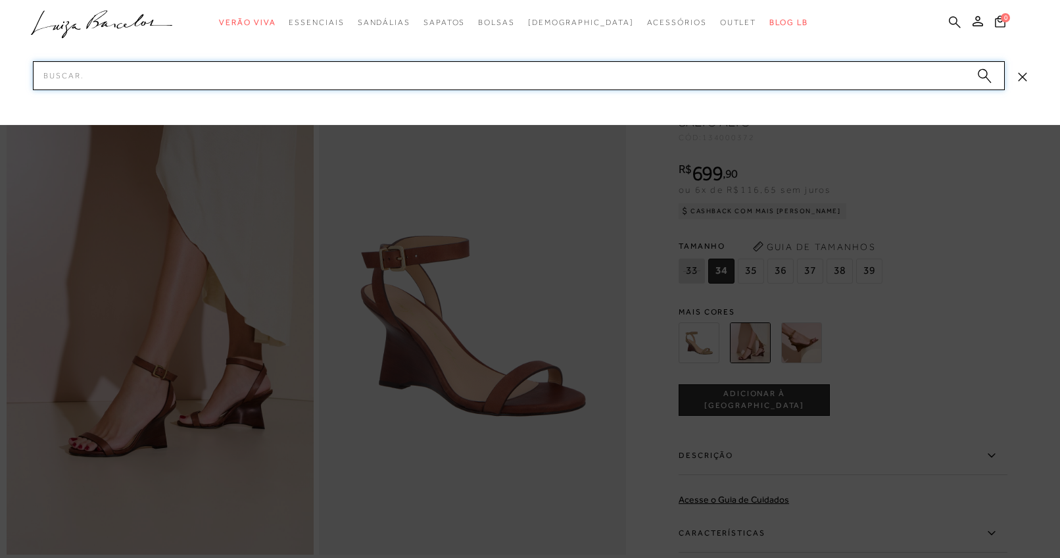
paste input "13400037-3"
type input "134000373"
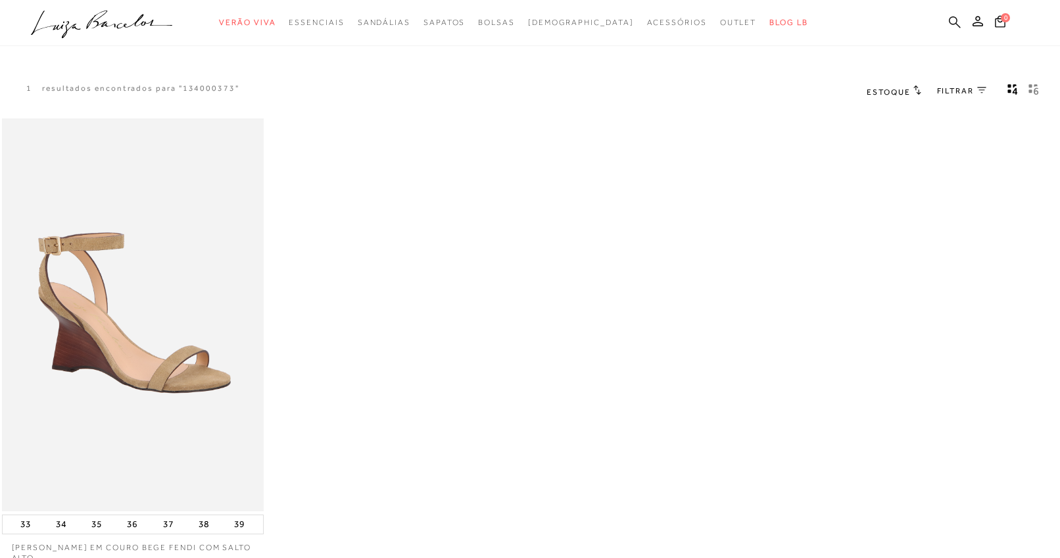
click at [953, 18] on icon at bounding box center [955, 22] width 12 height 12
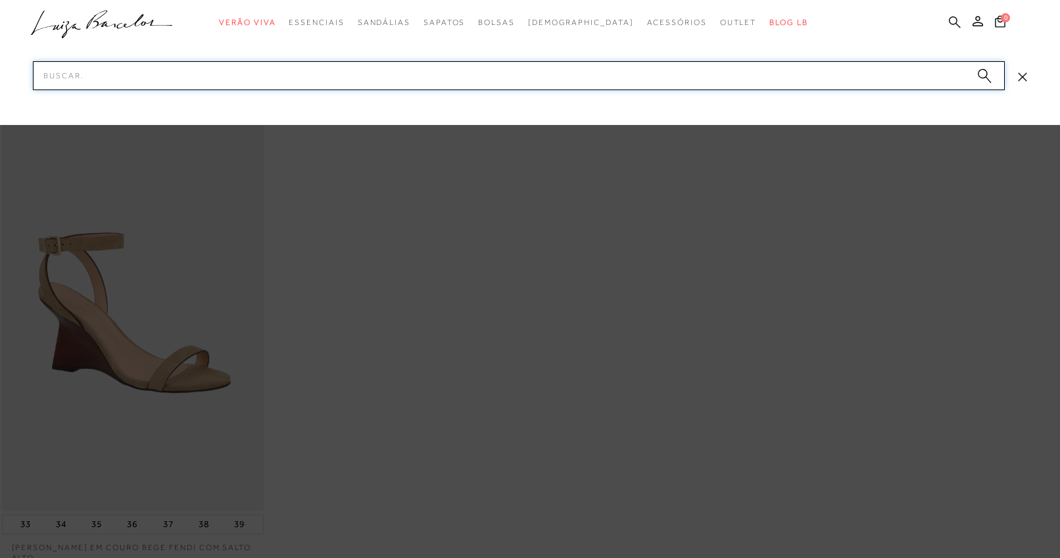
paste input "11530058-2"
type input "115300582"
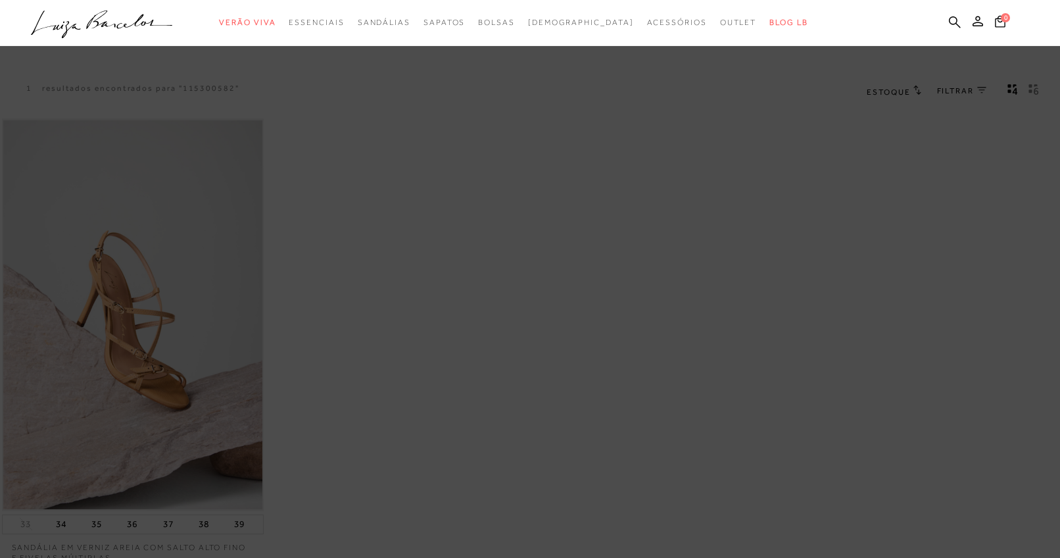
click at [212, 329] on img at bounding box center [132, 314] width 259 height 389
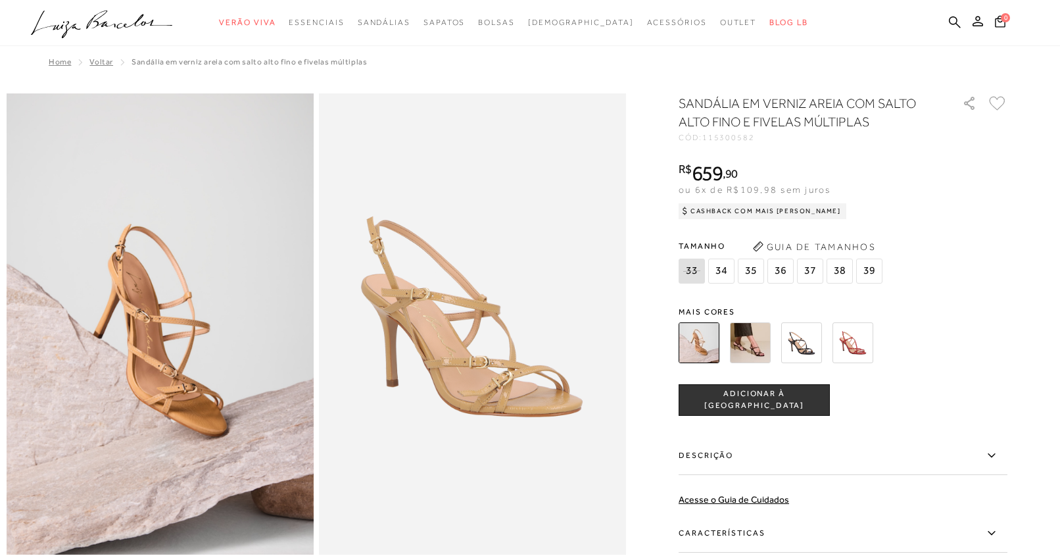
click at [760, 343] on img at bounding box center [750, 342] width 41 height 41
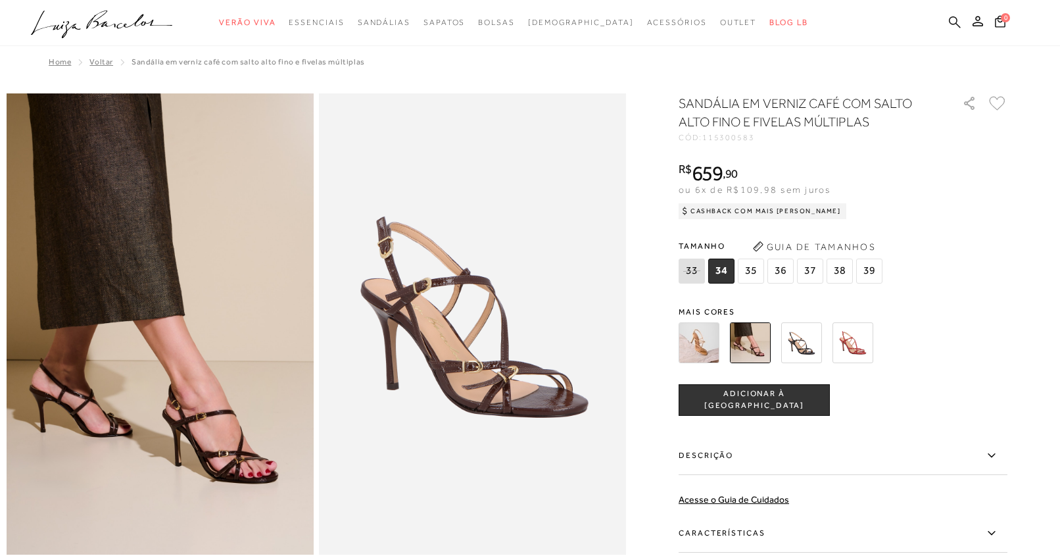
click at [945, 24] on ul ".a{fill-rule:evenodd;} Verão Viva Em alta Favoritos das Influenciadoras Apostas…" at bounding box center [520, 23] width 978 height 24
click at [952, 24] on icon at bounding box center [955, 22] width 12 height 12
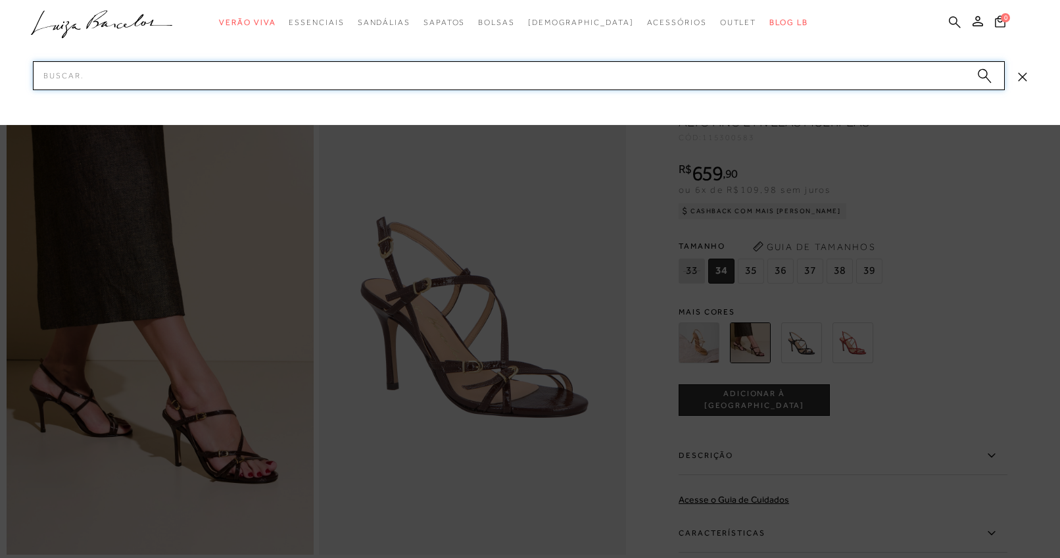
paste input "11600277-3"
type input "116002773"
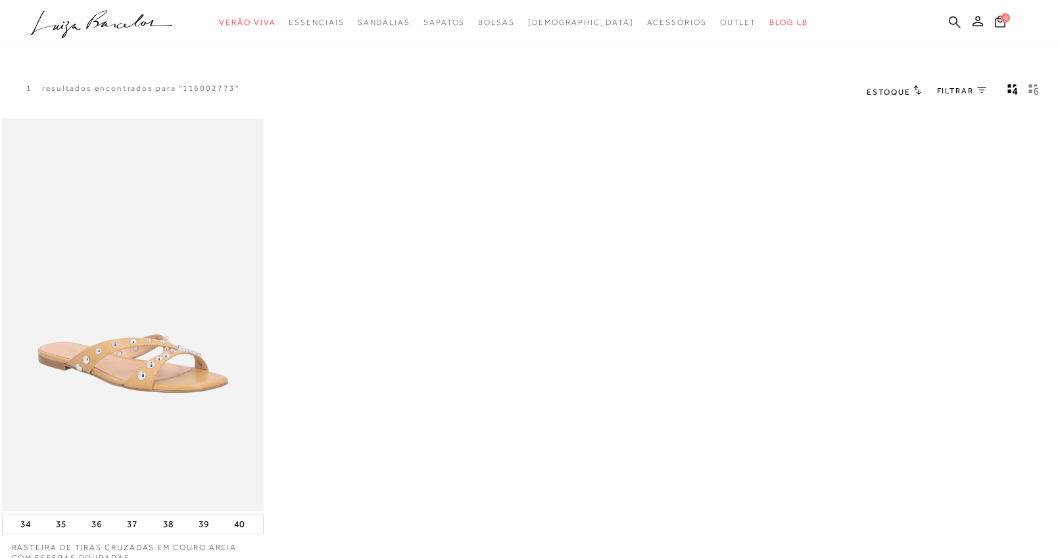
click at [950, 20] on icon at bounding box center [955, 22] width 12 height 12
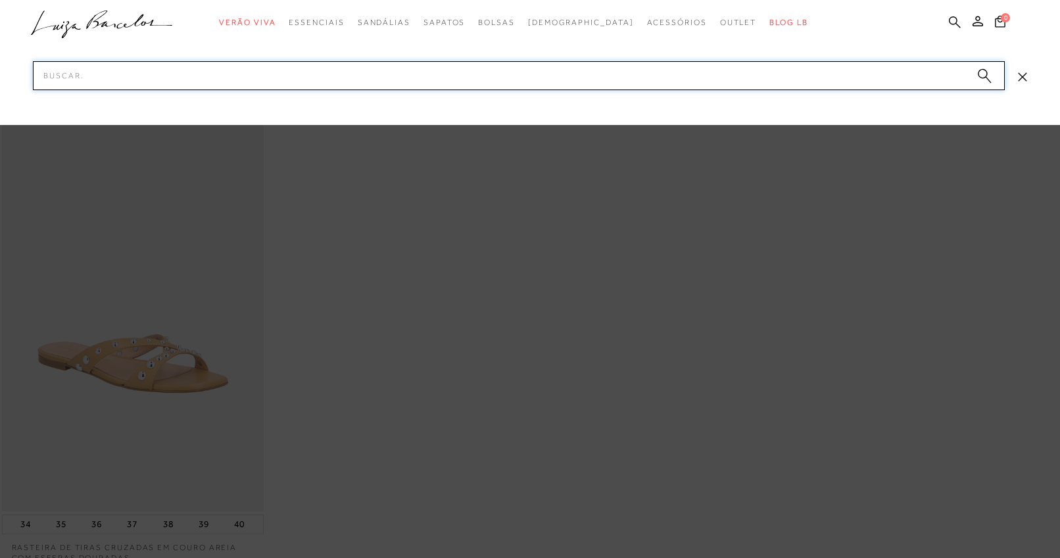
paste input "12920057-3"
type input "129200573"
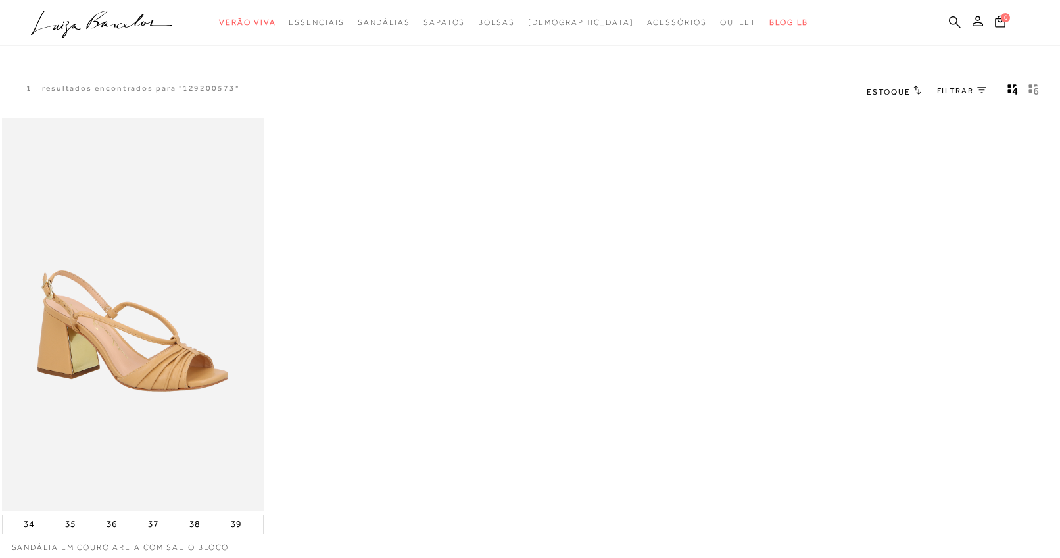
click at [954, 16] on icon at bounding box center [955, 22] width 12 height 12
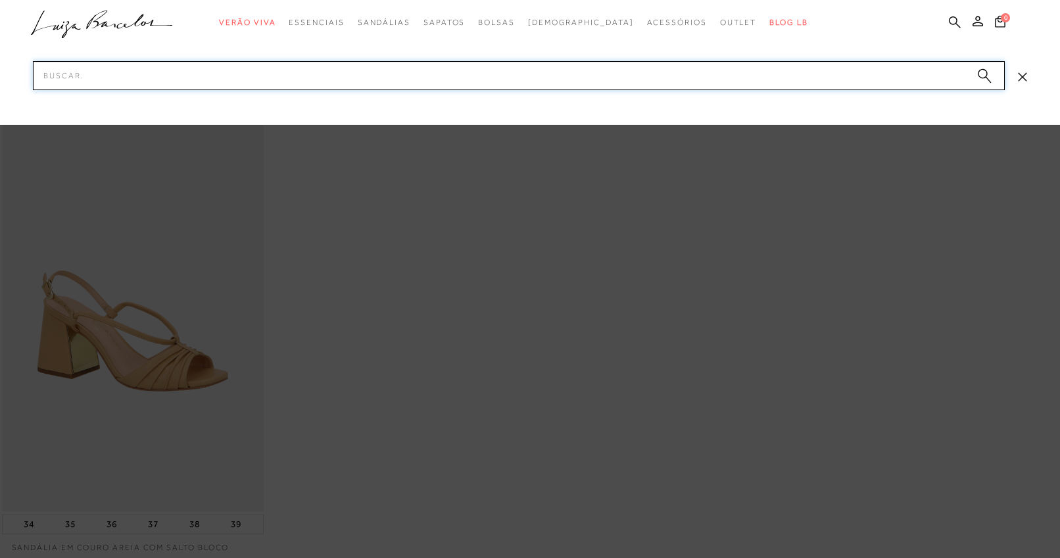
paste input "13680008-11"
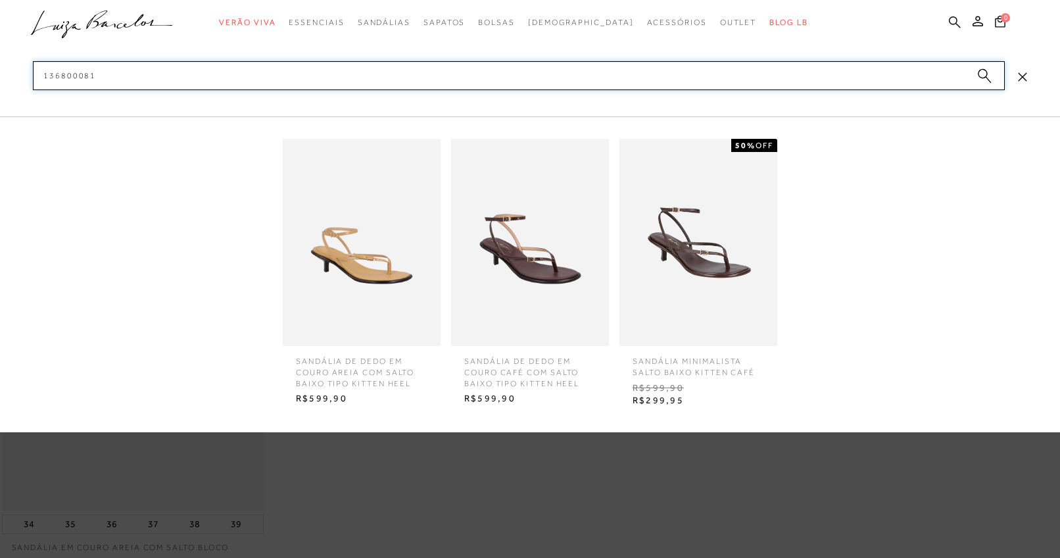
type input "1368000811"
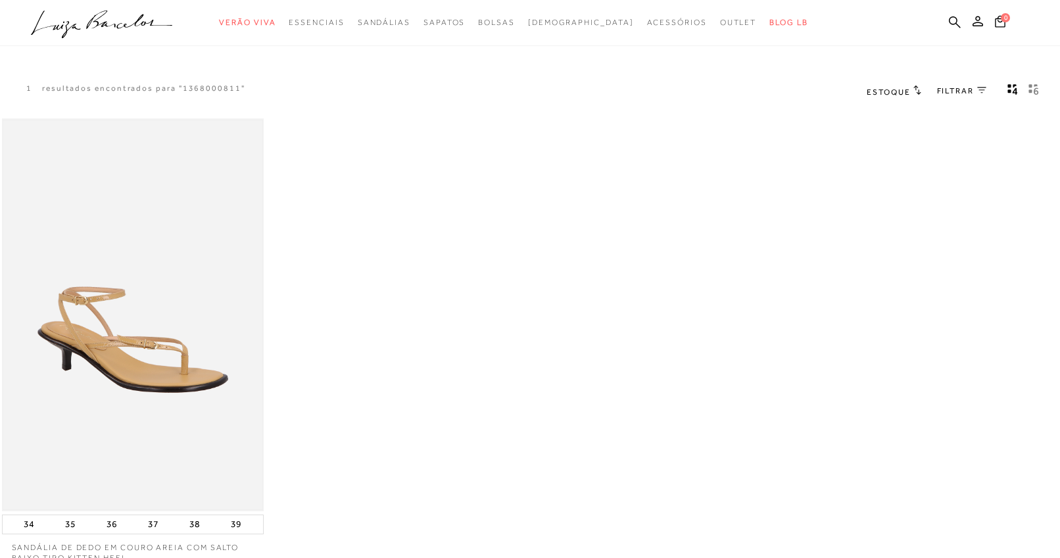
click at [166, 383] on img at bounding box center [132, 314] width 259 height 389
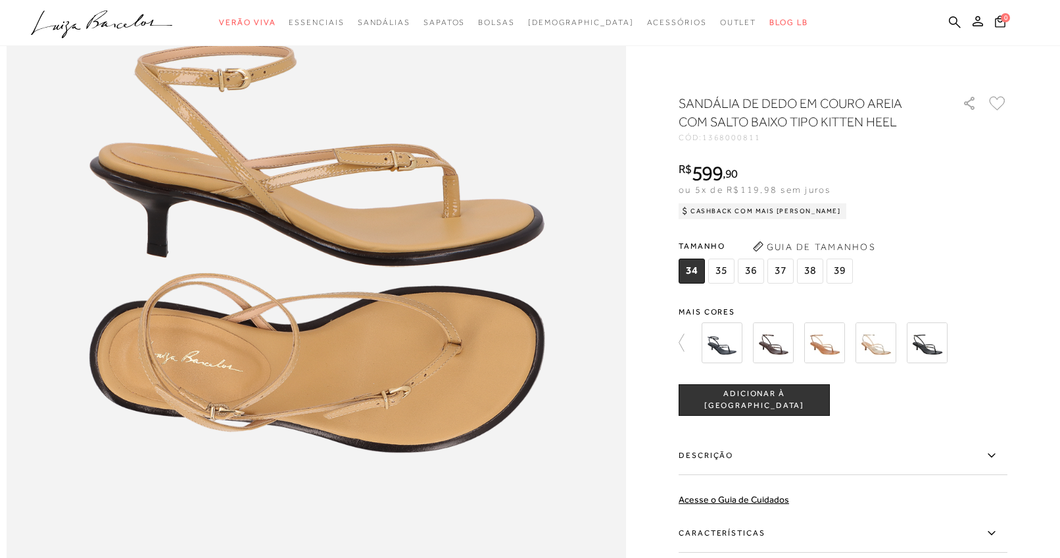
scroll to position [1216, 0]
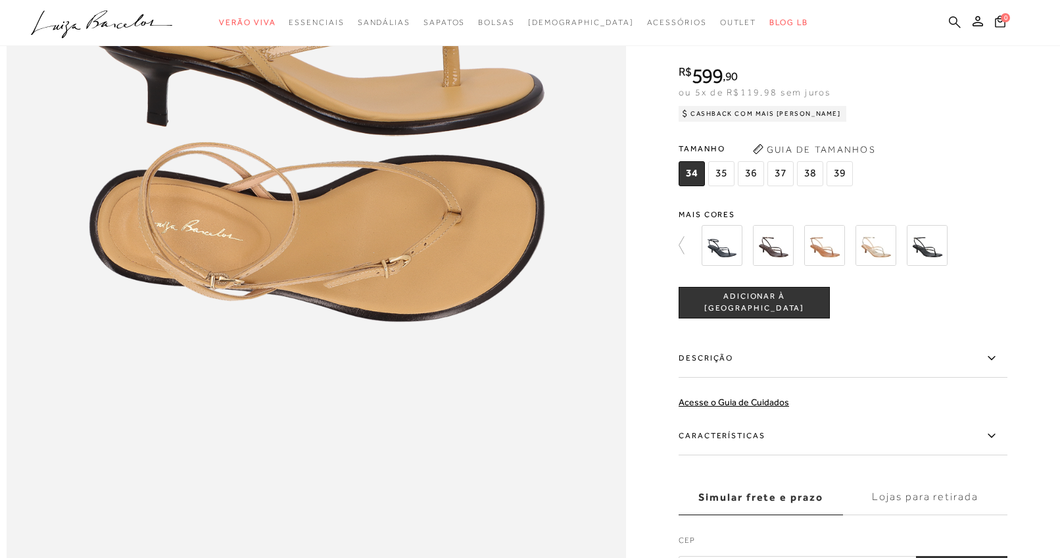
click at [956, 17] on icon at bounding box center [955, 22] width 12 height 12
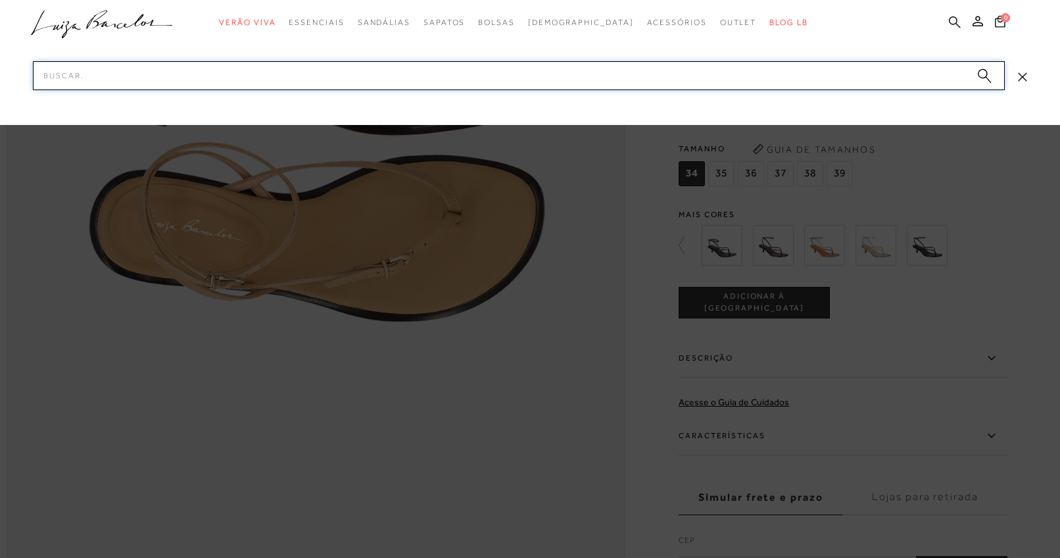
paste input "11530058-1"
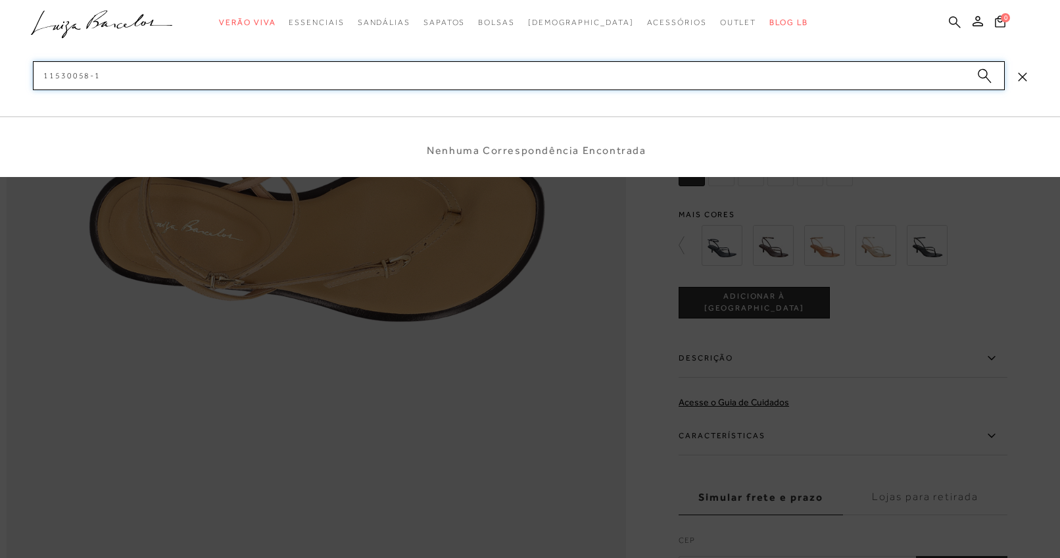
type input "115300581"
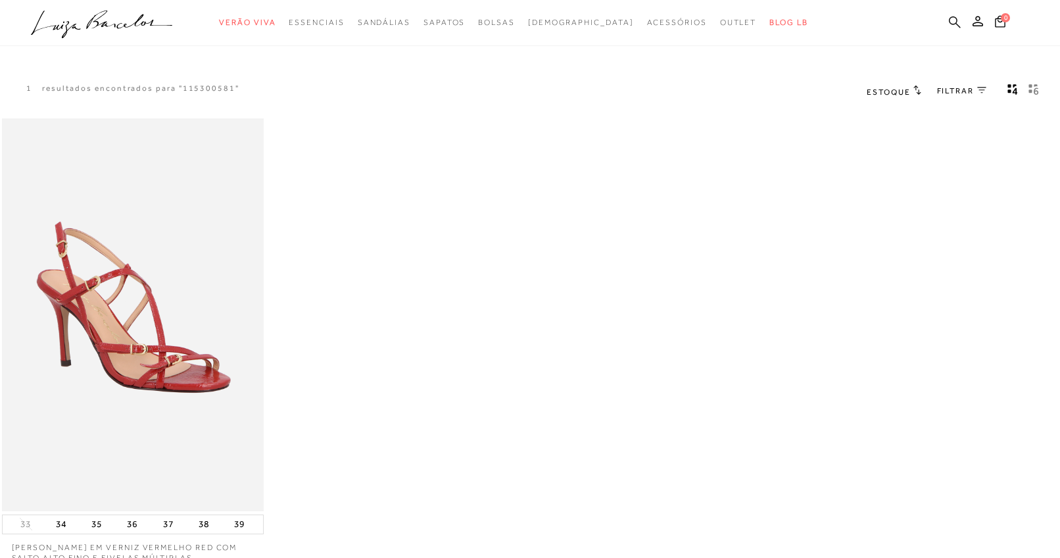
click at [954, 26] on icon at bounding box center [955, 22] width 12 height 12
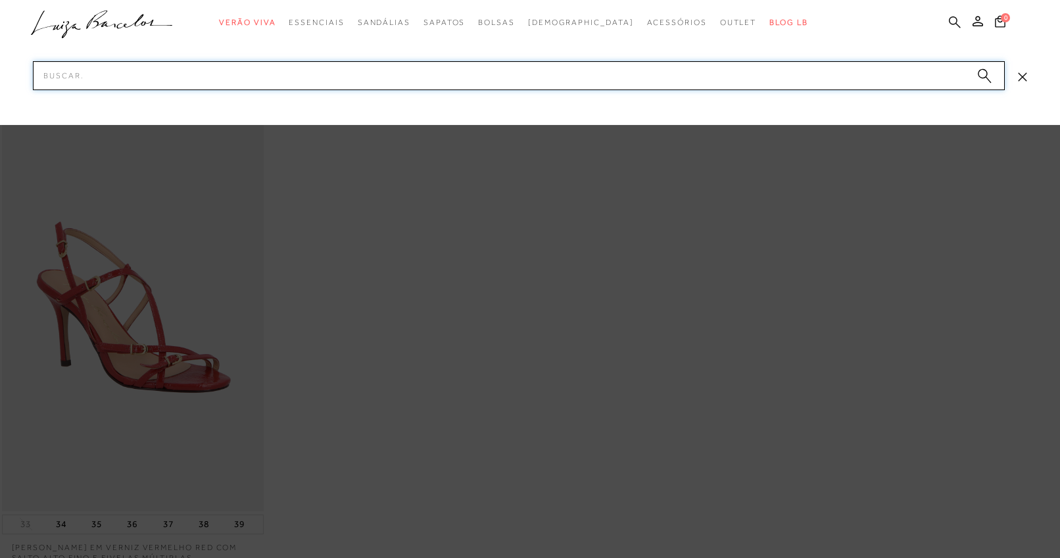
paste input "12350235-3"
type input "123502353"
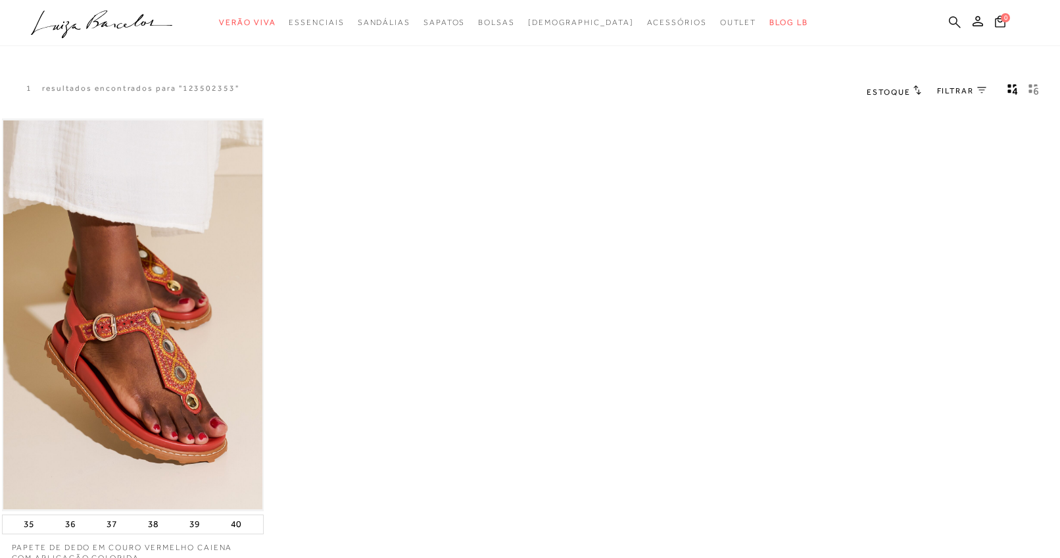
click at [955, 28] on link at bounding box center [955, 23] width 12 height 16
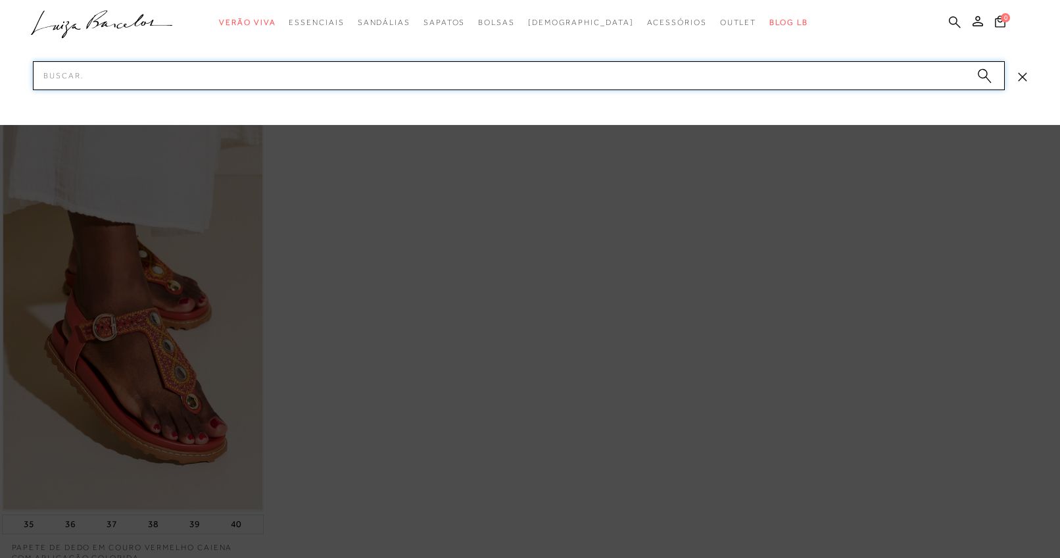
paste input "13400036-12"
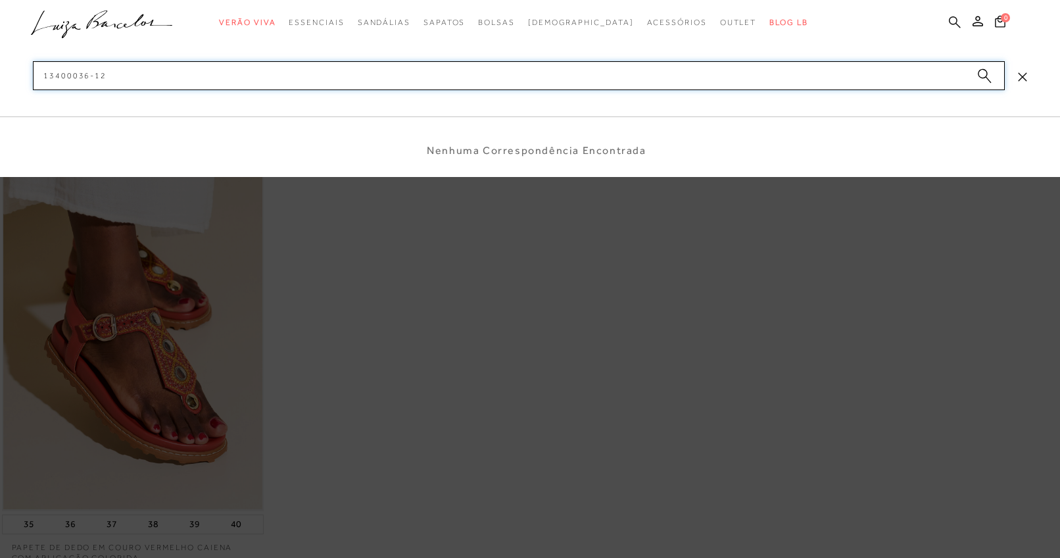
type input "1340003612"
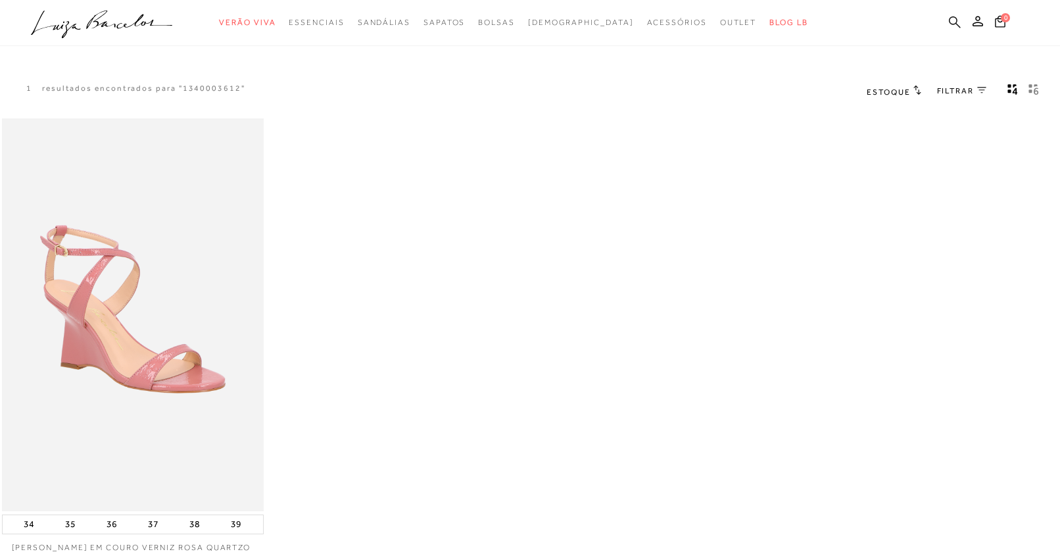
click at [953, 20] on icon at bounding box center [955, 22] width 12 height 12
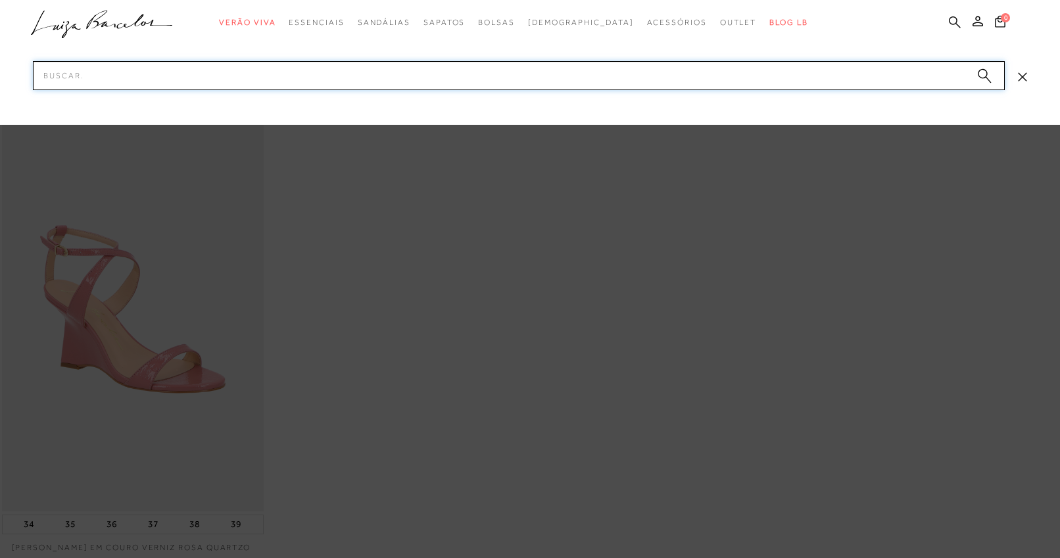
paste input "13680008-11"
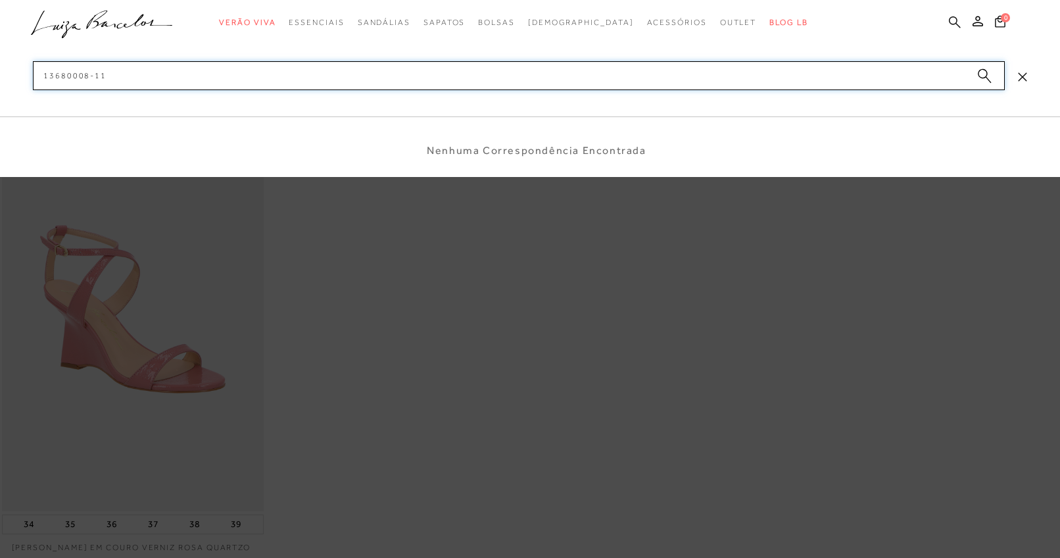
type input "1368000811"
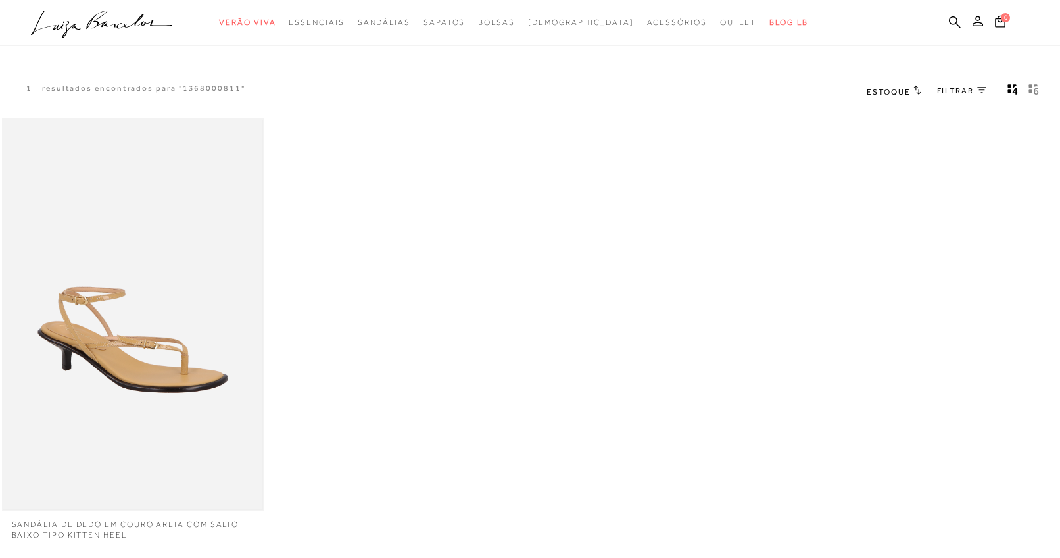
click at [250, 233] on img at bounding box center [132, 314] width 259 height 389
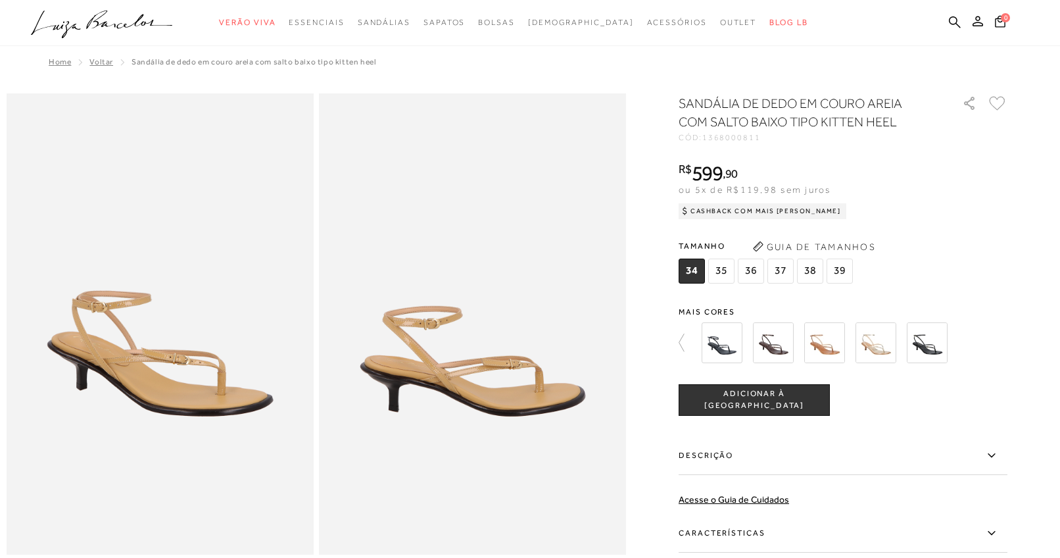
click at [982, 268] on div "Tamanho 34 35 36" at bounding box center [843, 261] width 329 height 51
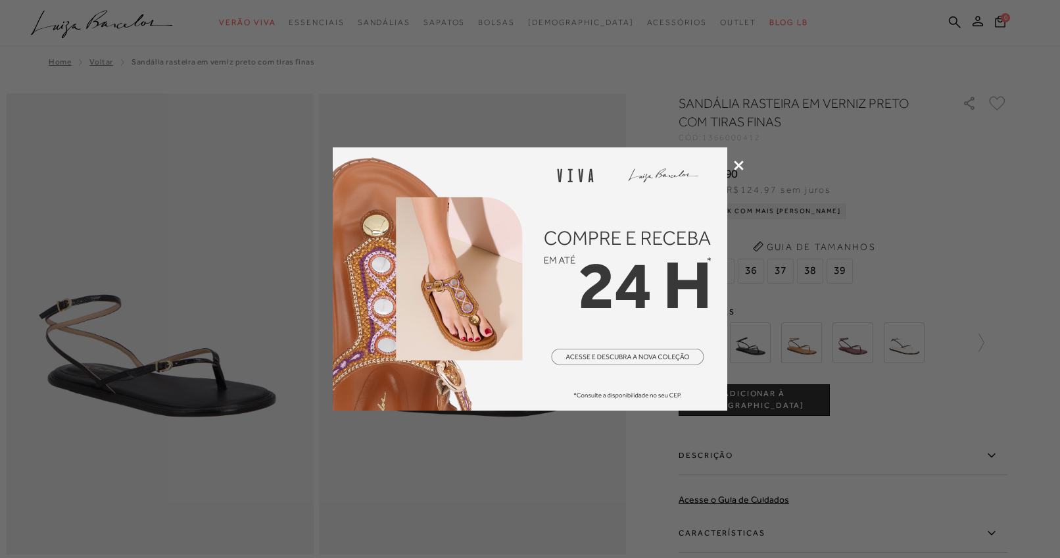
click at [736, 168] on icon at bounding box center [739, 165] width 10 height 10
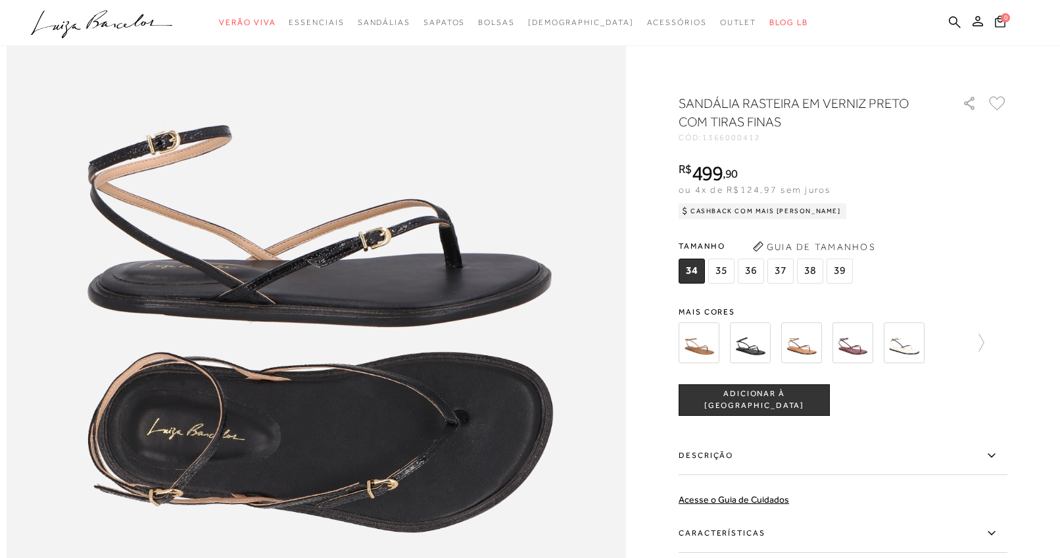
scroll to position [1297, 0]
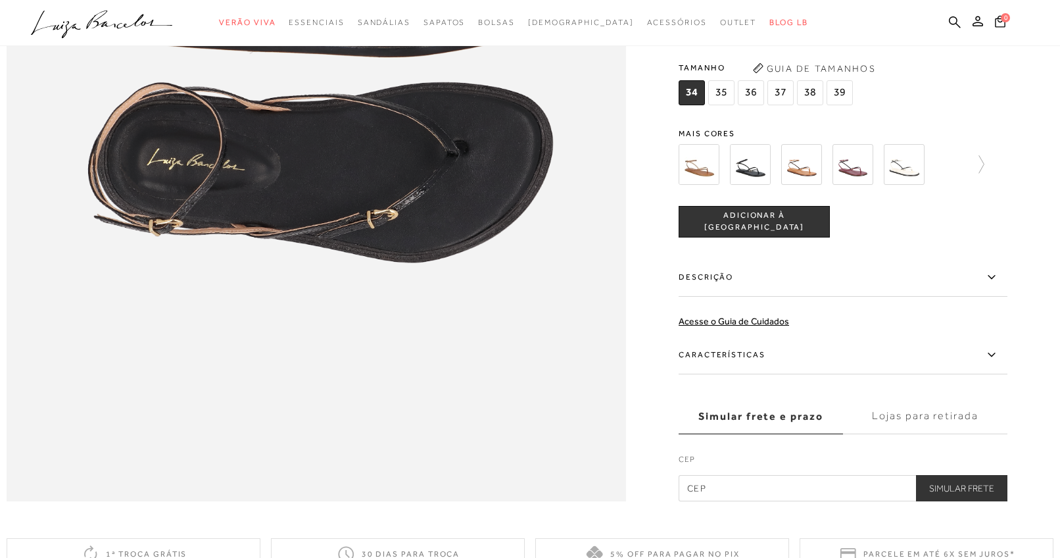
click at [813, 184] on img at bounding box center [801, 163] width 41 height 41
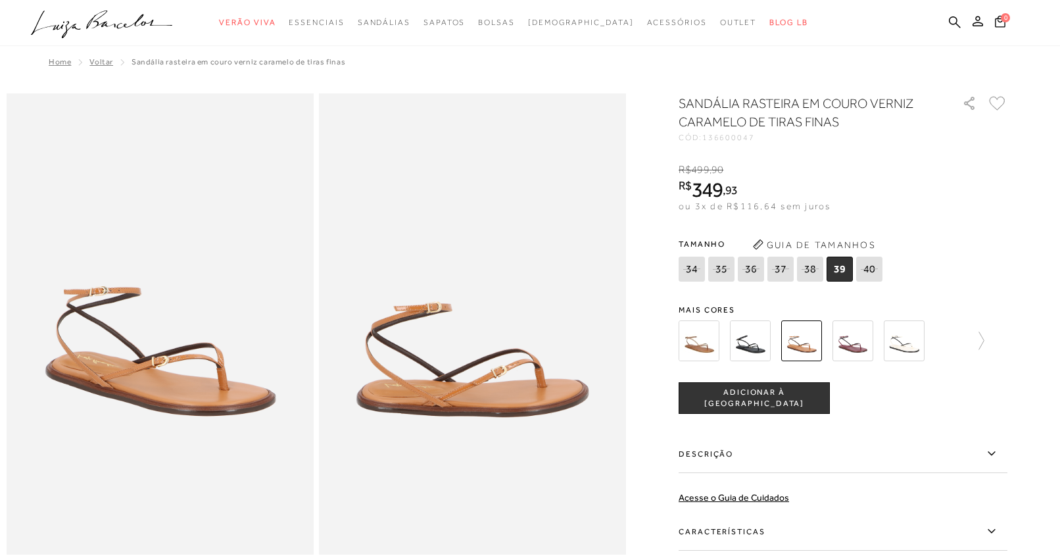
click at [696, 297] on div "SANDÁLIA RASTEIRA EM COURO VERNIZ CARAMELO DE TIRAS FINAS CÓD: 136600047 × É ne…" at bounding box center [843, 385] width 329 height 583
click at [692, 341] on img at bounding box center [699, 340] width 41 height 41
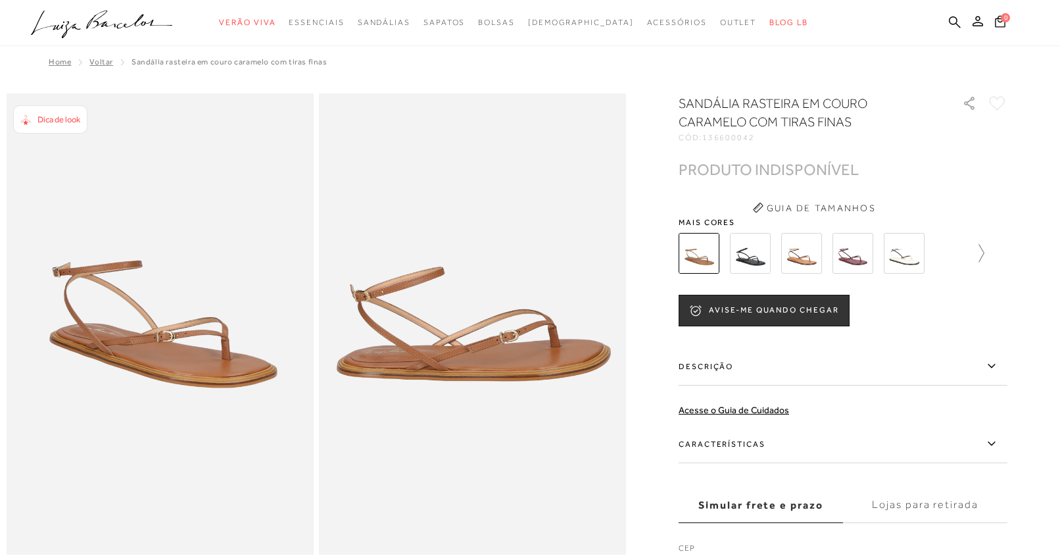
click at [977, 250] on icon at bounding box center [975, 253] width 18 height 18
click at [892, 260] on img at bounding box center [875, 253] width 41 height 41
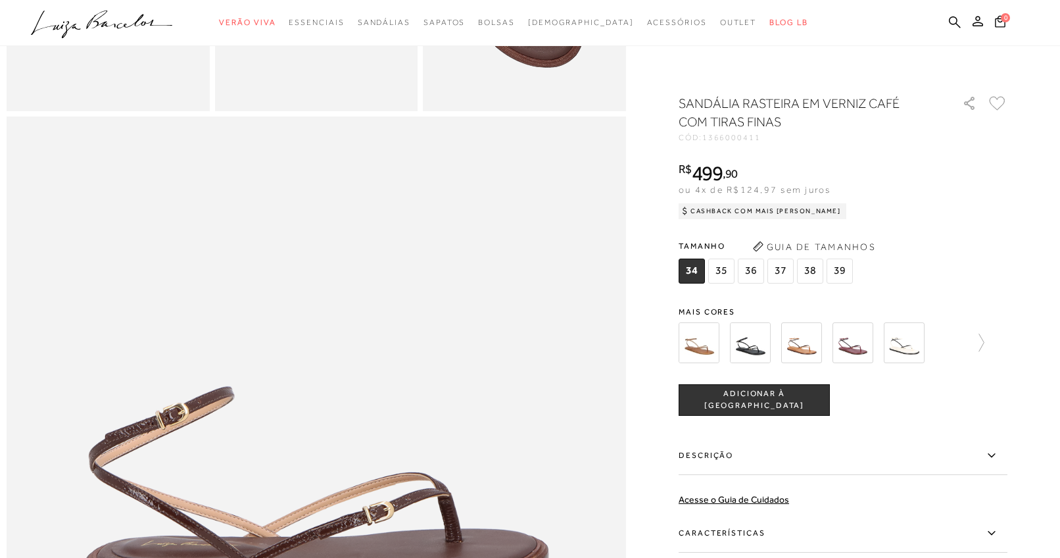
scroll to position [951, 0]
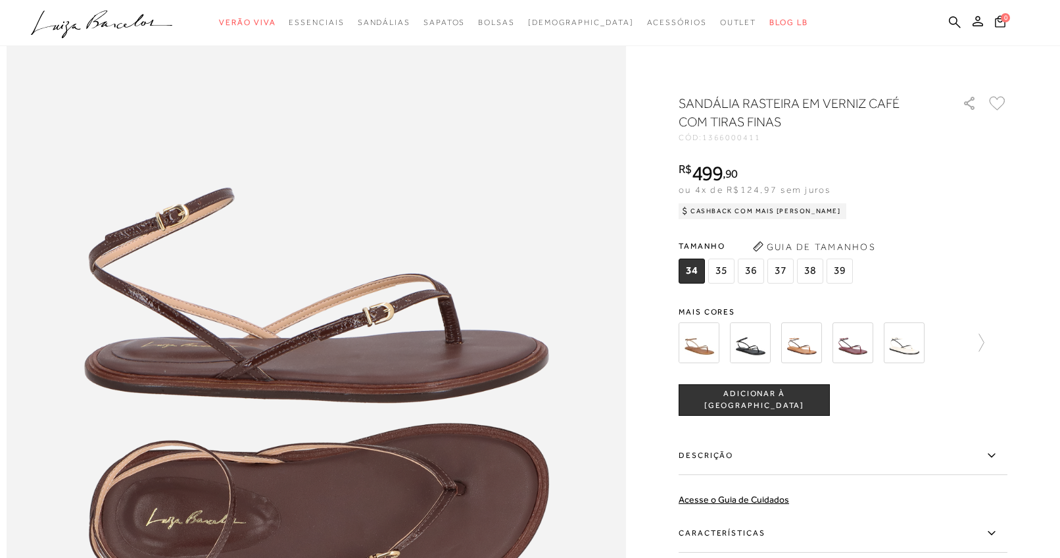
click at [813, 350] on img at bounding box center [801, 342] width 41 height 41
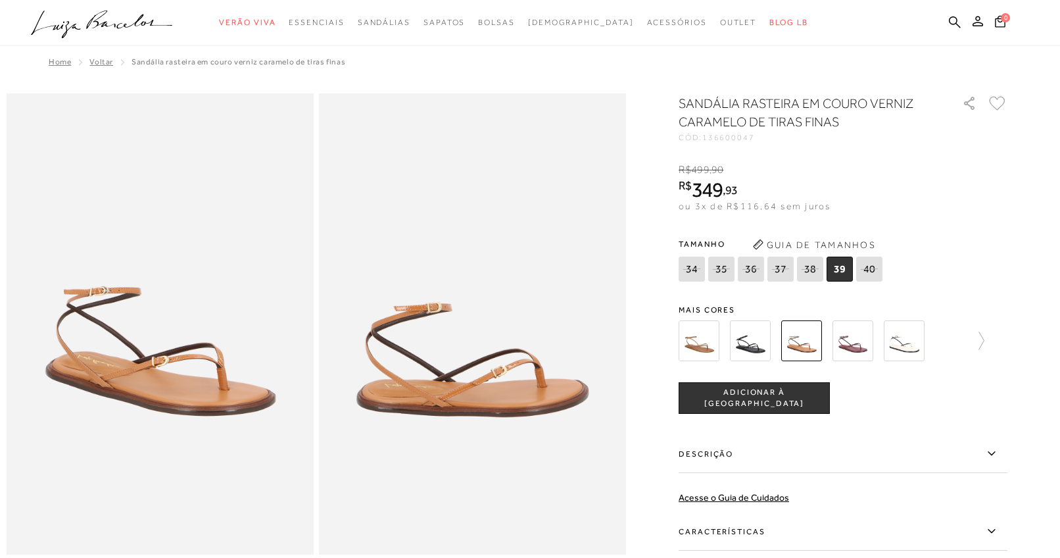
click at [917, 279] on div "Tamanho 34 35 36" at bounding box center [843, 259] width 329 height 51
click at [903, 337] on img at bounding box center [904, 340] width 41 height 41
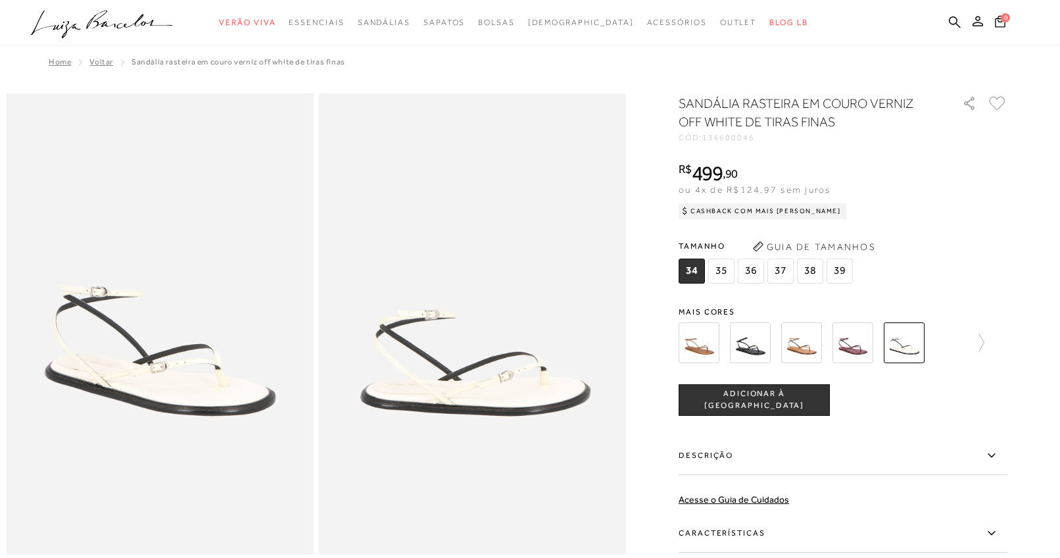
click at [998, 337] on div at bounding box center [843, 342] width 329 height 49
click at [982, 338] on icon at bounding box center [975, 342] width 18 height 18
click at [869, 341] on img at bounding box center [875, 342] width 41 height 41
